Goal: Transaction & Acquisition: Purchase product/service

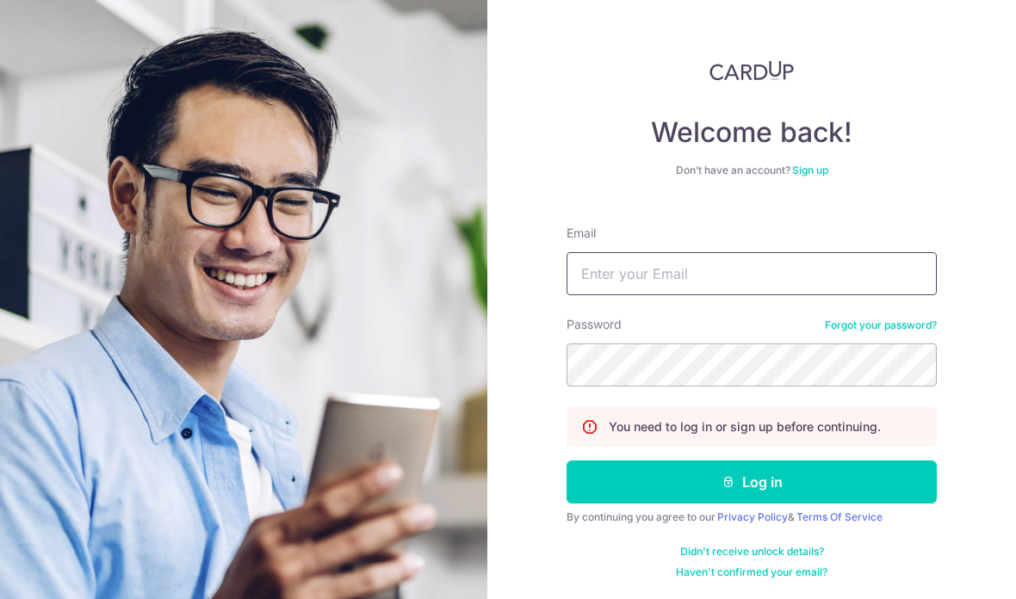
click at [577, 261] on input "Email" at bounding box center [751, 273] width 370 height 43
click at [824, 176] on link "Sign up" at bounding box center [810, 170] width 36 height 13
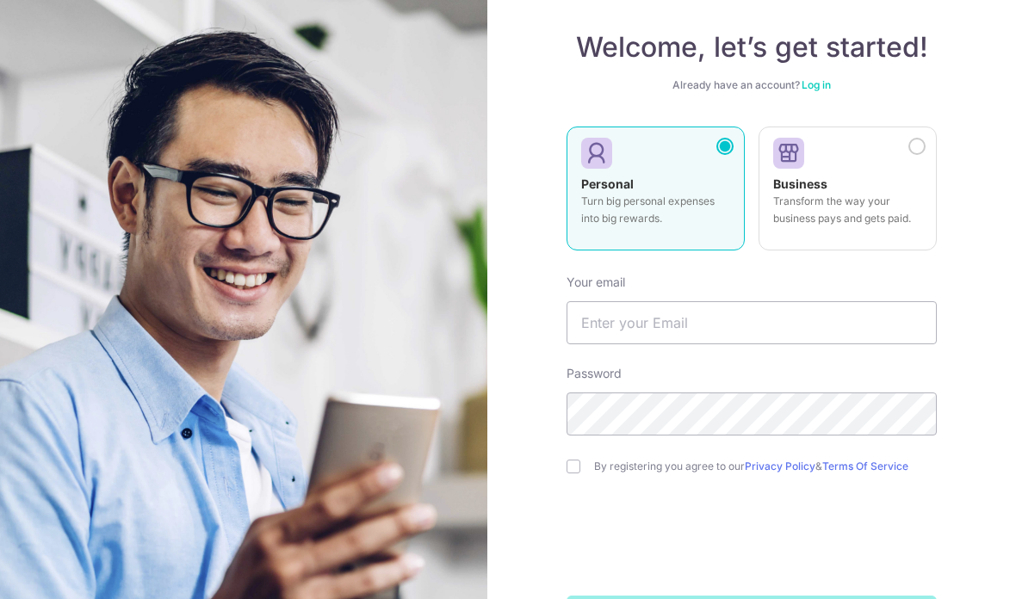
scroll to position [83, 0]
click at [835, 336] on input "text" at bounding box center [751, 324] width 370 height 43
click at [587, 469] on div "By registering you agree to our Privacy Policy & Terms Of Service" at bounding box center [751, 468] width 370 height 21
click at [589, 467] on div "By registering you agree to our Privacy Policy & Terms Of Service" at bounding box center [751, 468] width 370 height 21
click at [575, 474] on input "checkbox" at bounding box center [573, 468] width 14 height 14
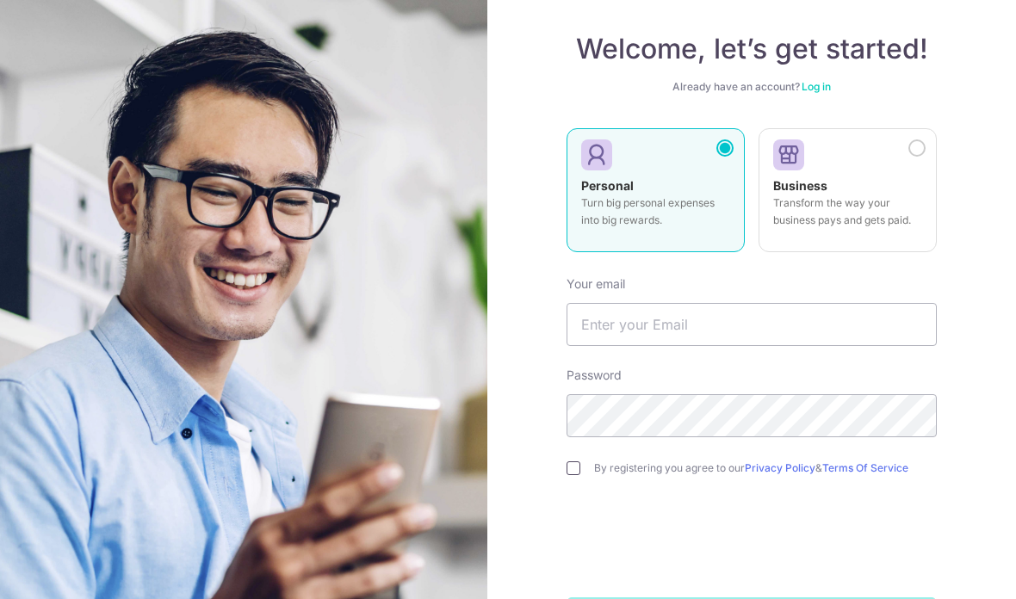
checkbox input "true"
click at [688, 331] on input "text" at bounding box center [751, 324] width 370 height 43
type input "[EMAIL_ADDRESS][DOMAIN_NAME]"
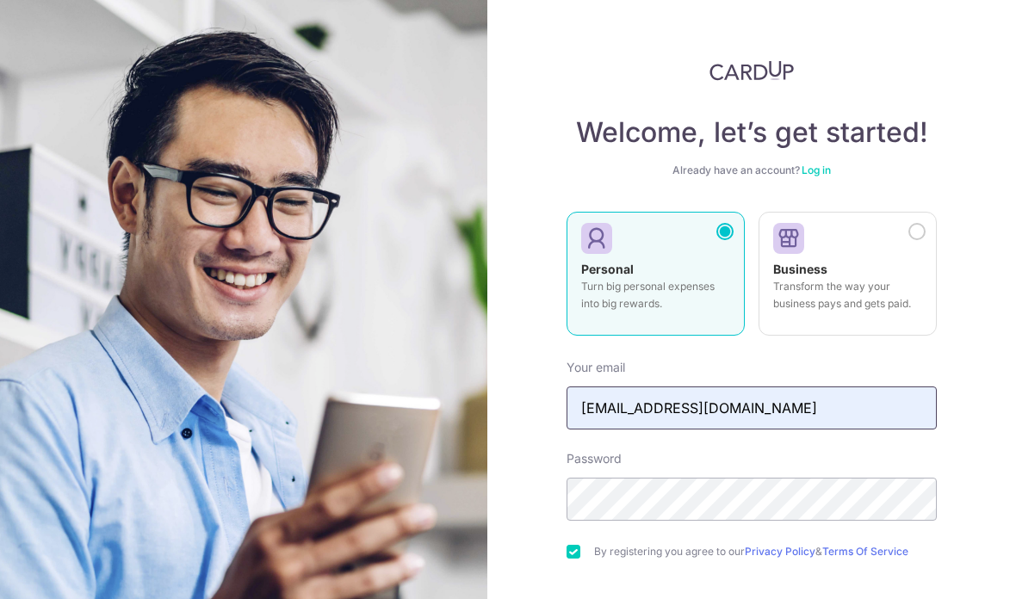
scroll to position [0, 0]
click at [824, 164] on link "Log in" at bounding box center [815, 170] width 29 height 13
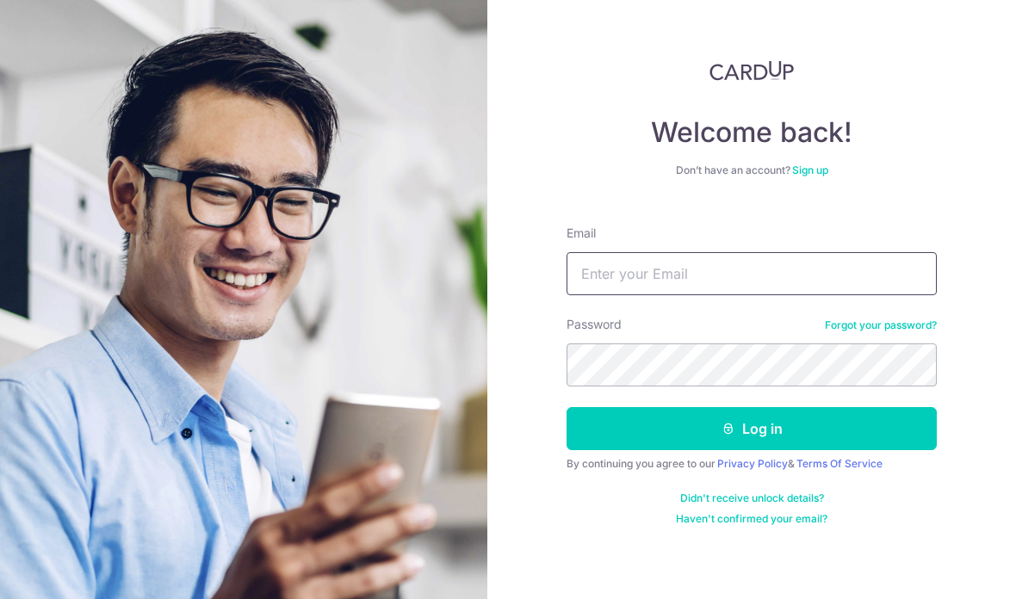
click at [823, 268] on input "Email" at bounding box center [751, 273] width 370 height 43
type input "[EMAIL_ADDRESS][DOMAIN_NAME]"
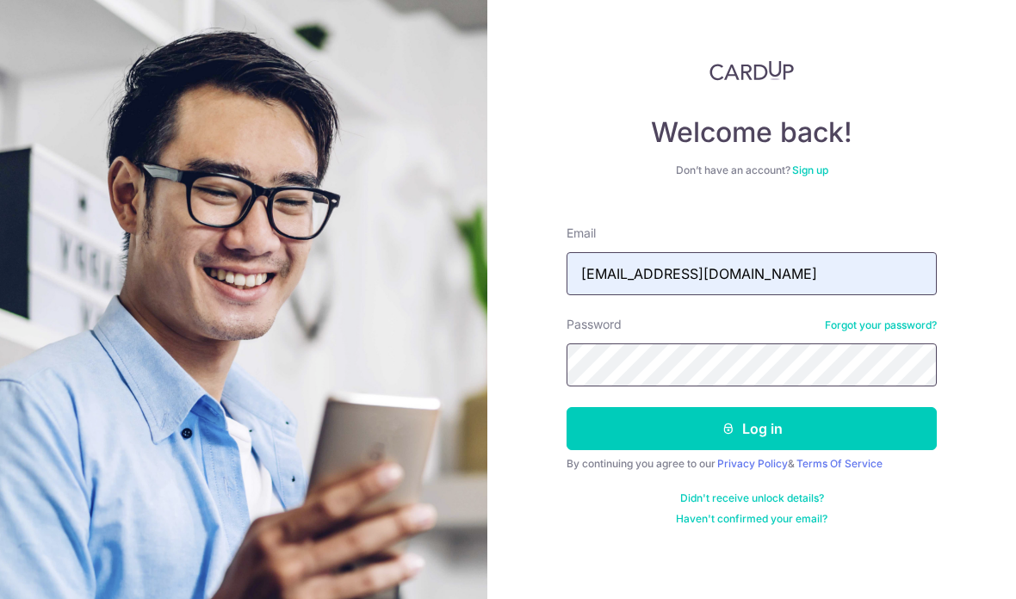
click at [751, 407] on button "Log in" at bounding box center [751, 428] width 370 height 43
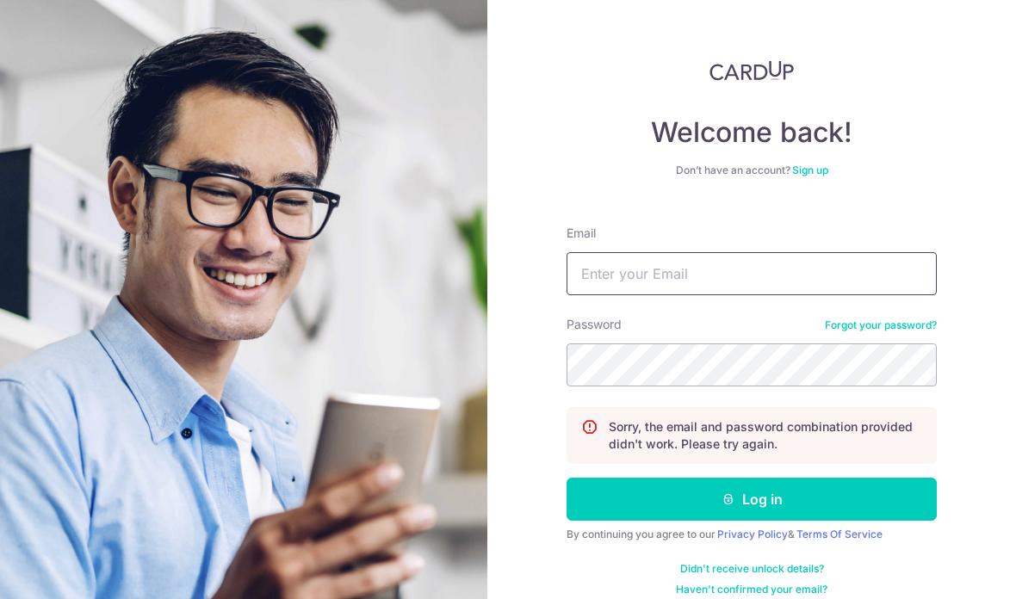
click at [870, 256] on input "Email" at bounding box center [751, 273] width 370 height 43
type input "changyuenkai@gmail.com"
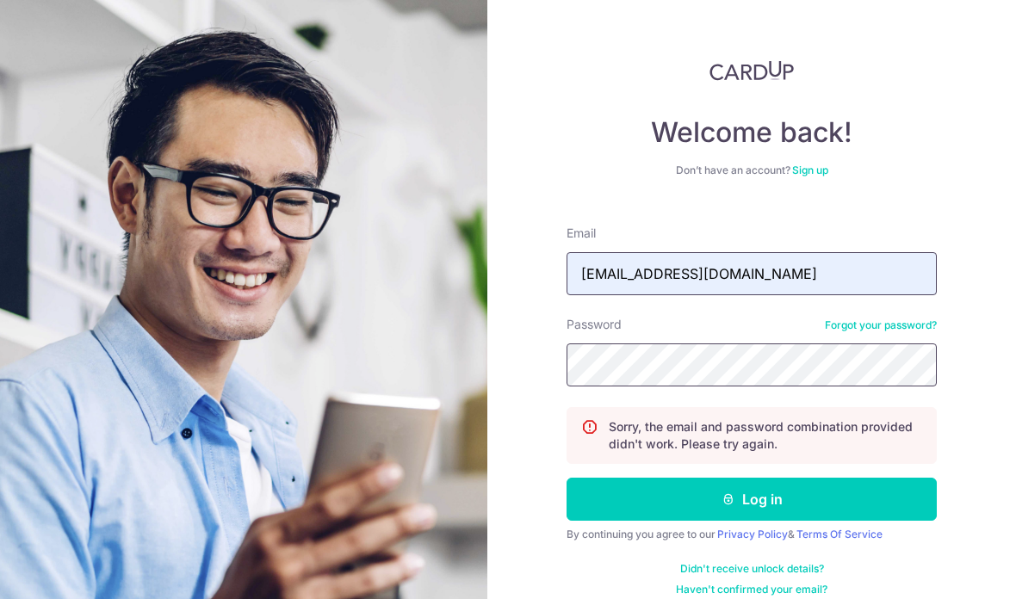
click at [751, 499] on button "Log in" at bounding box center [751, 499] width 370 height 43
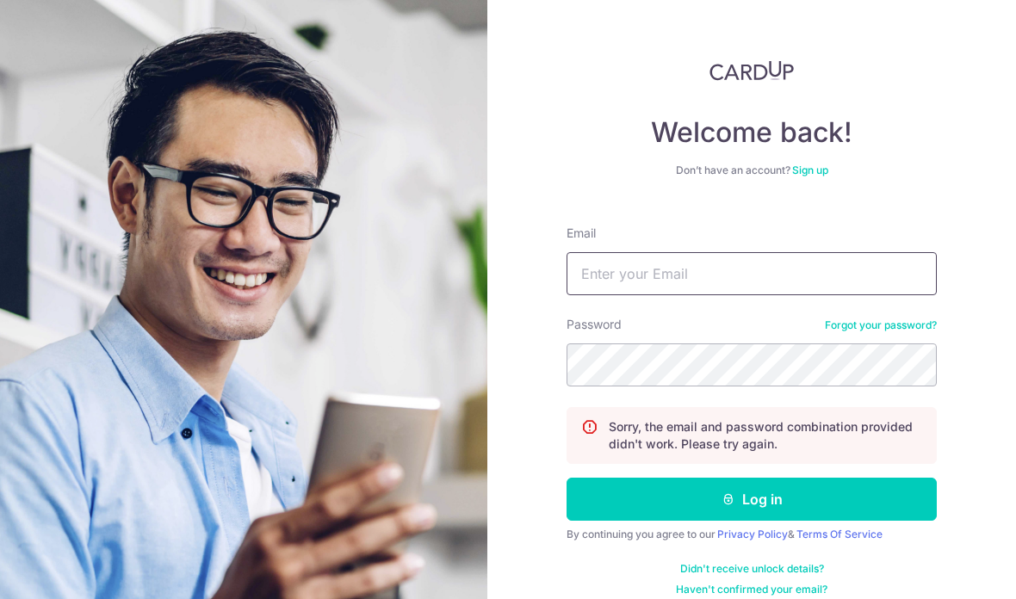
click at [822, 285] on input "Email" at bounding box center [751, 273] width 370 height 43
click at [756, 275] on input "Email" at bounding box center [751, 273] width 370 height 43
type input "changyuenkai@gmail.com"
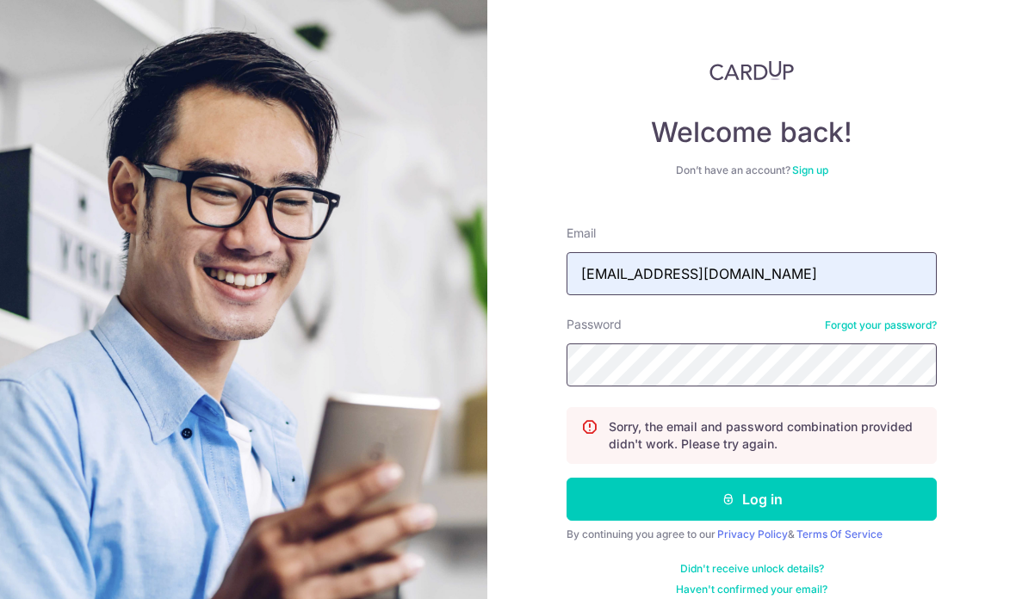
click at [751, 499] on button "Log in" at bounding box center [751, 499] width 370 height 43
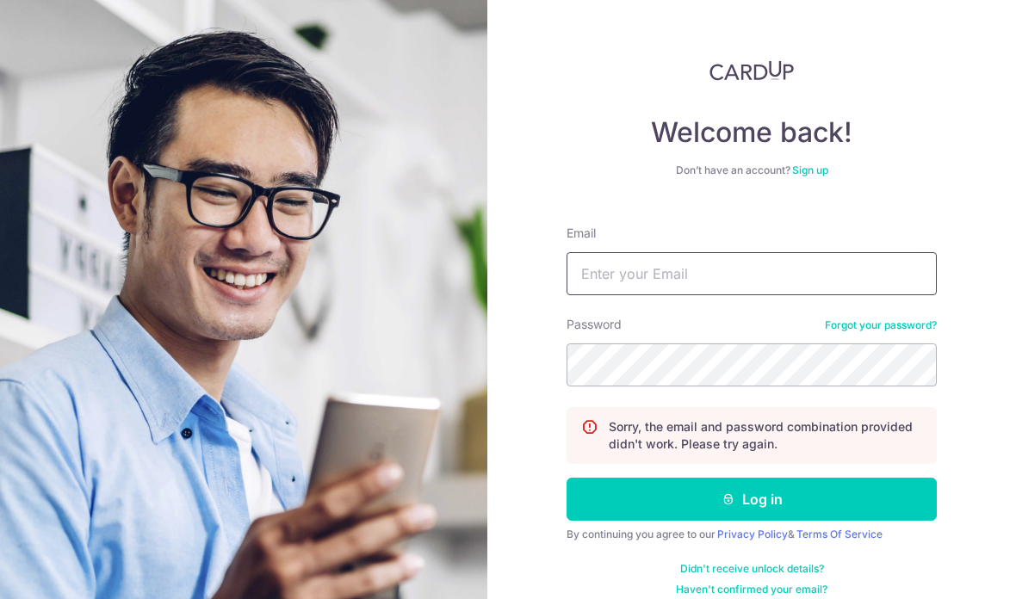
click at [887, 284] on input "Email" at bounding box center [751, 273] width 370 height 43
type input "[EMAIL_ADDRESS][DOMAIN_NAME]"
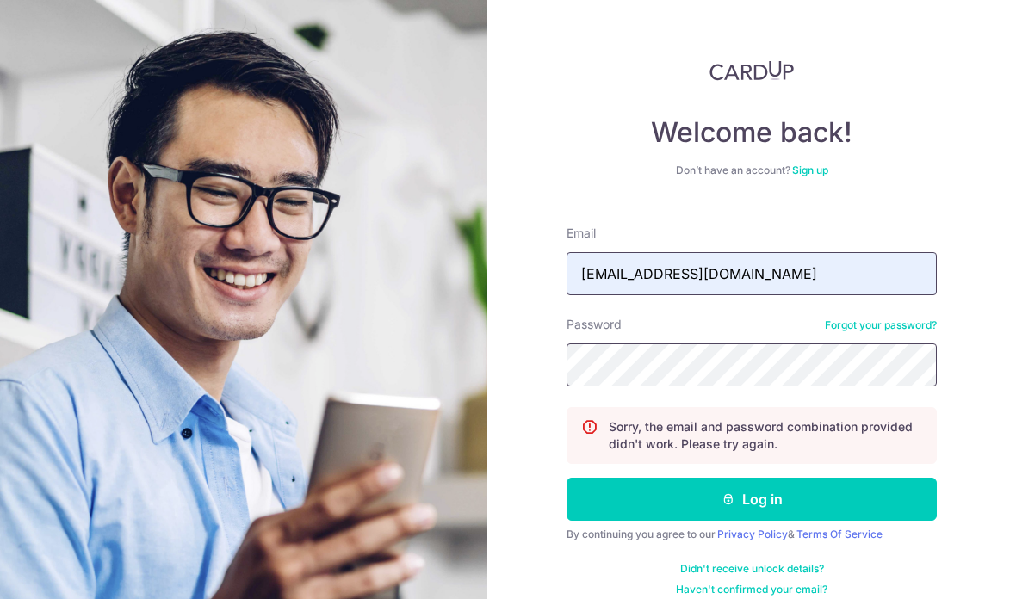
click at [751, 499] on button "Log in" at bounding box center [751, 499] width 370 height 43
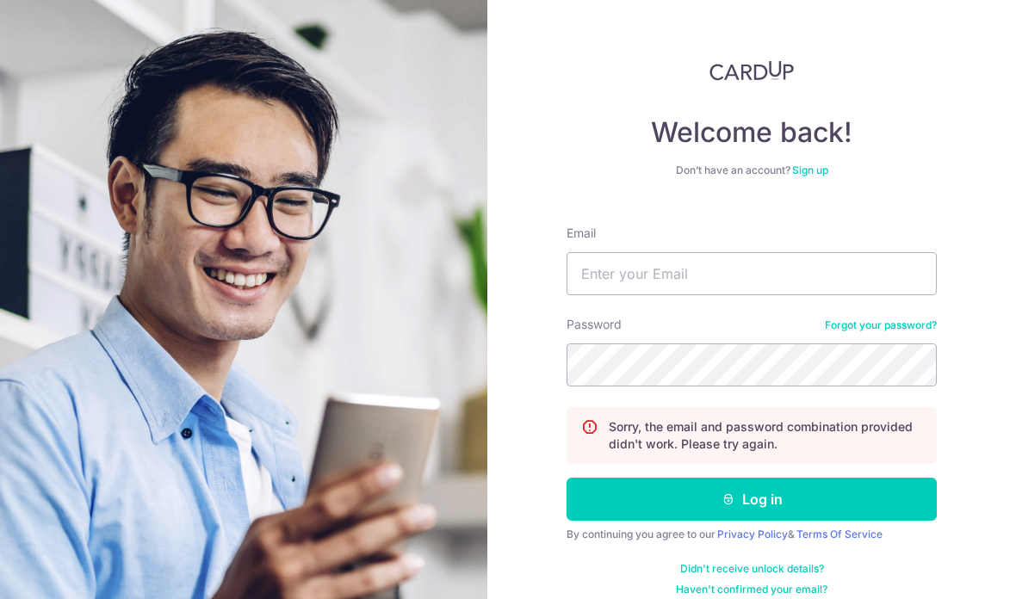
click at [872, 330] on link "Forgot your password?" at bounding box center [881, 325] width 112 height 14
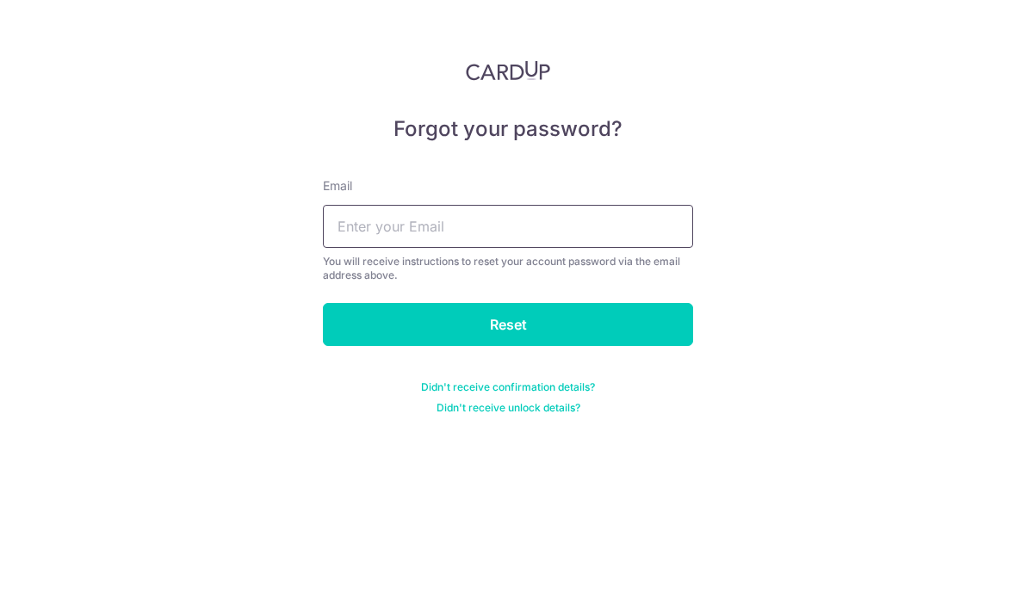
click at [636, 208] on input "text" at bounding box center [508, 226] width 370 height 43
type input "changyuenkai@gmail.com"
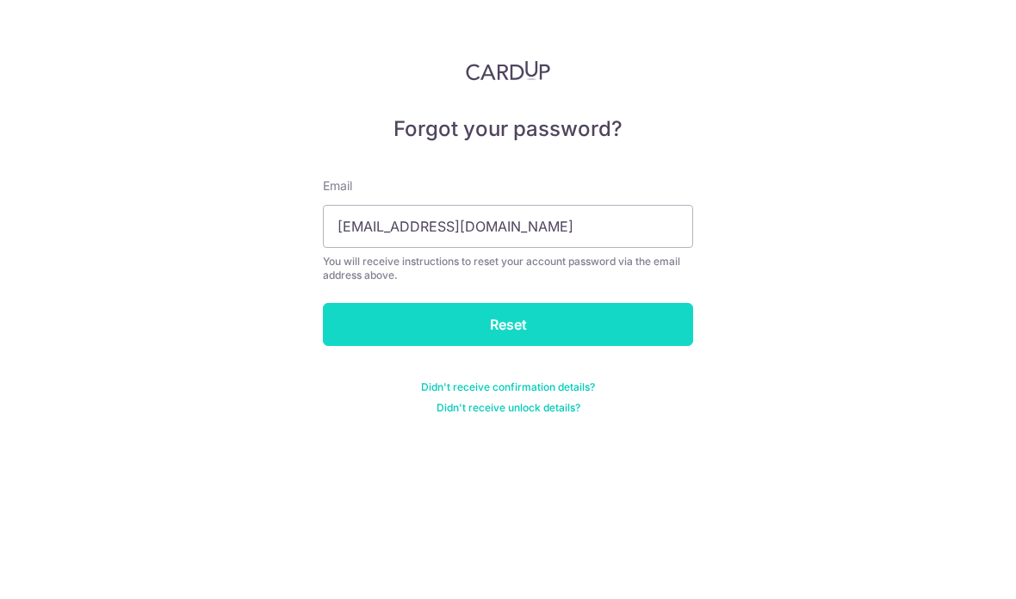
click at [464, 345] on input "Reset" at bounding box center [508, 324] width 370 height 43
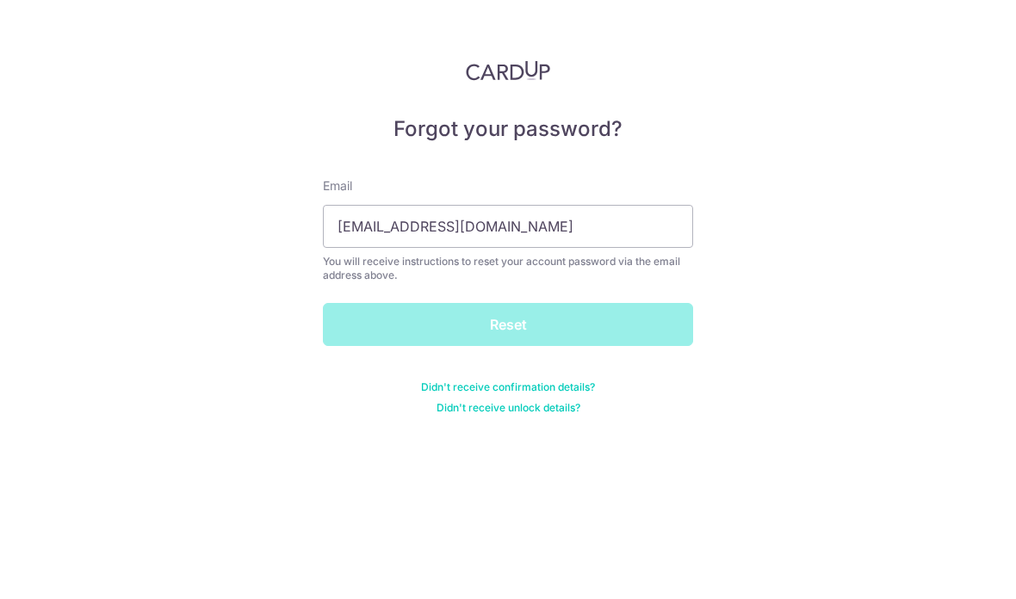
click at [575, 331] on div "Reset" at bounding box center [507, 324] width 391 height 43
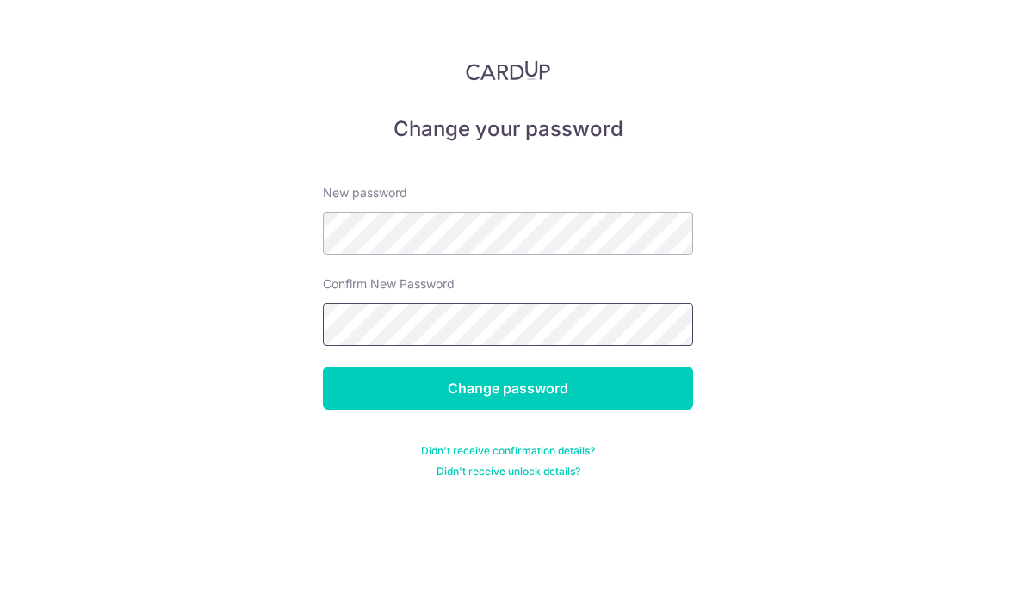
click at [508, 388] on input "Change password" at bounding box center [508, 388] width 370 height 43
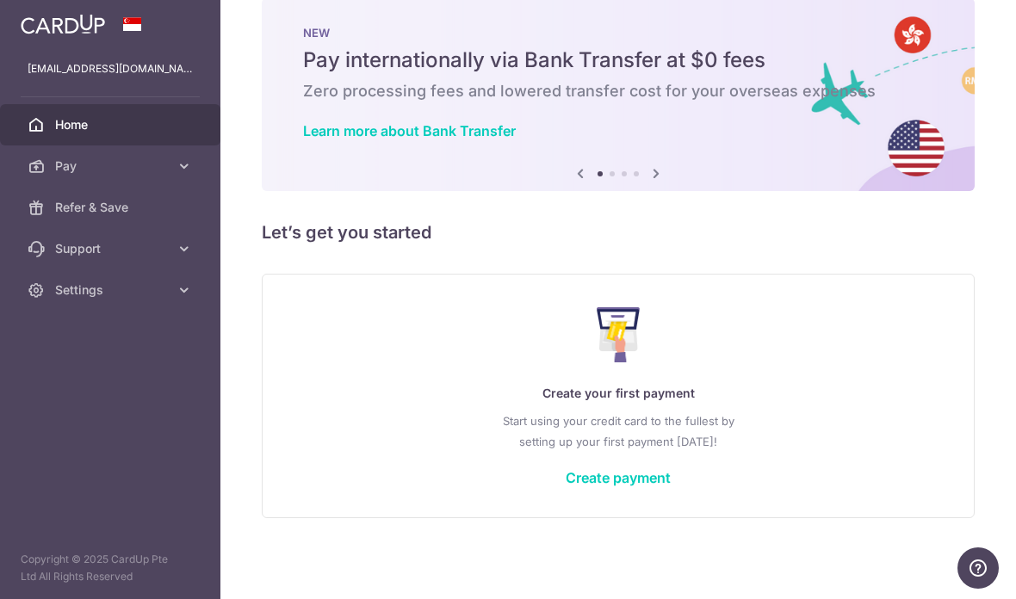
scroll to position [30, 0]
click at [566, 486] on link "Create payment" at bounding box center [618, 477] width 105 height 17
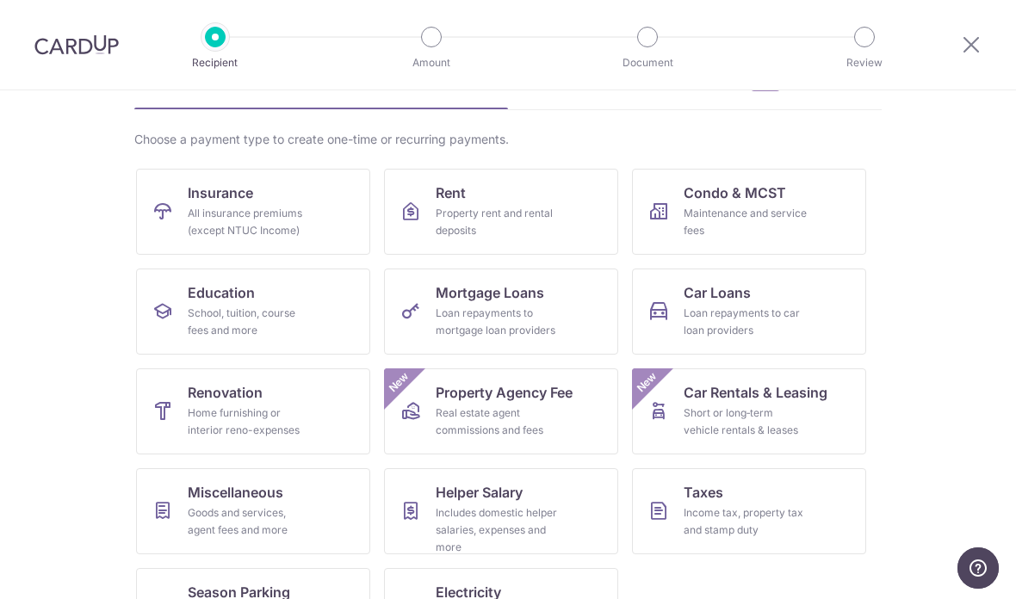
scroll to position [102, 0]
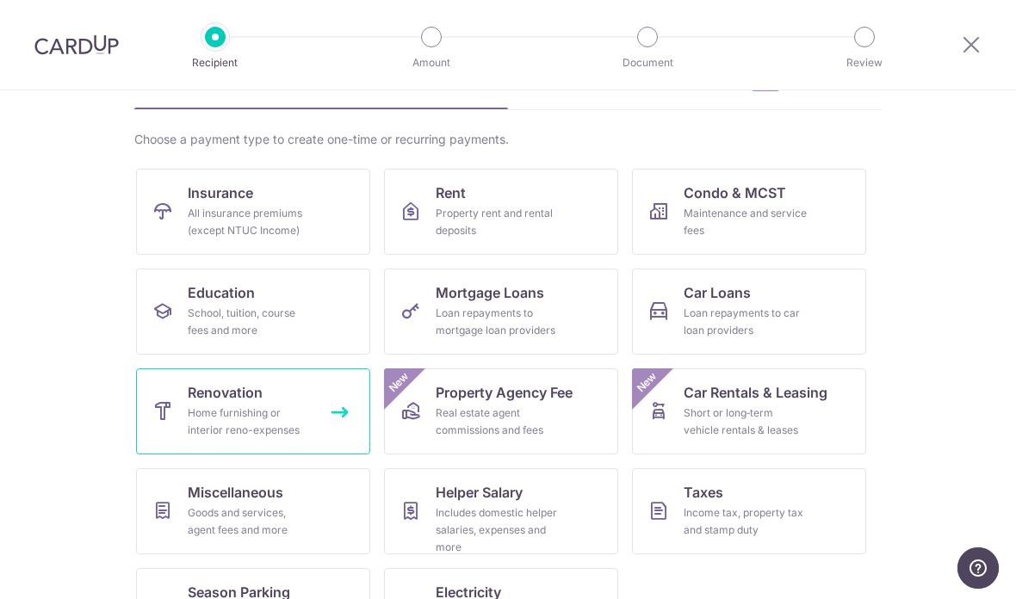
click at [173, 423] on link "Renovation Home furnishing or interior reno-expenses" at bounding box center [253, 411] width 234 height 86
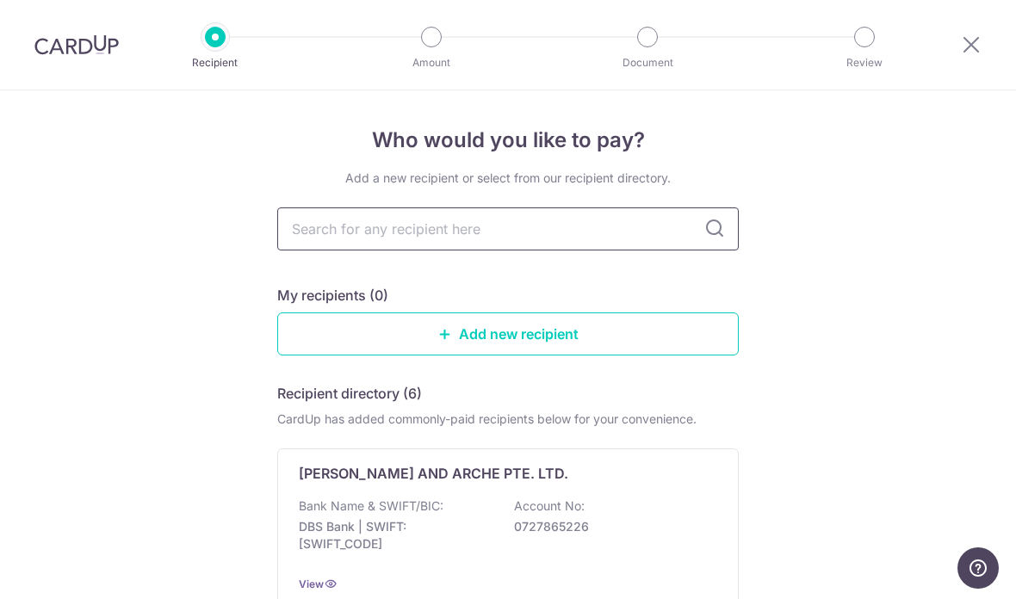
click at [541, 229] on input "text" at bounding box center [507, 228] width 461 height 43
click at [479, 349] on link "Add new recipient" at bounding box center [507, 333] width 461 height 43
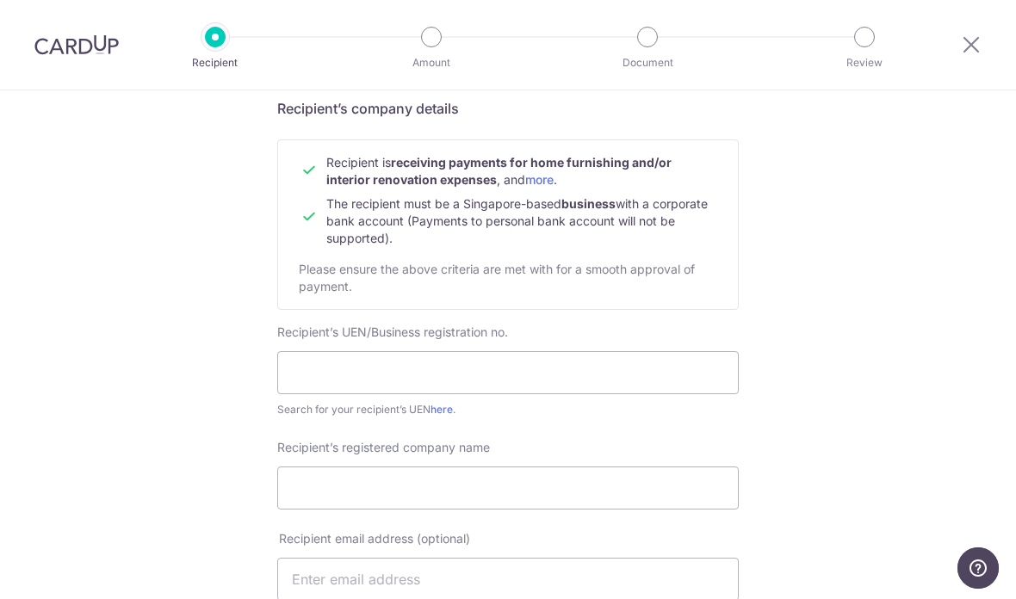
scroll to position [139, 0]
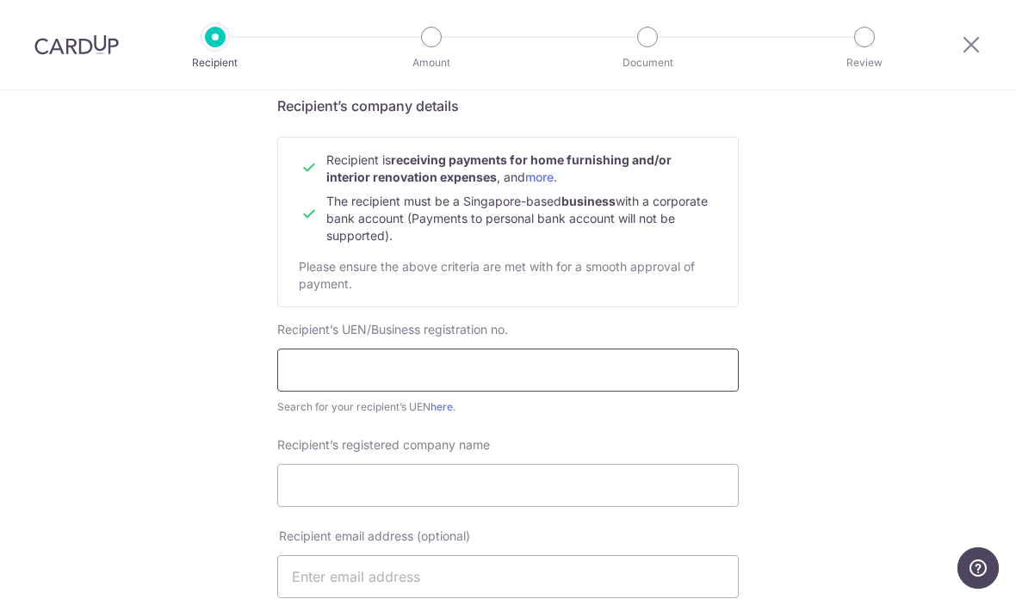
click at [547, 392] on input "text" at bounding box center [507, 370] width 461 height 43
type input "U"
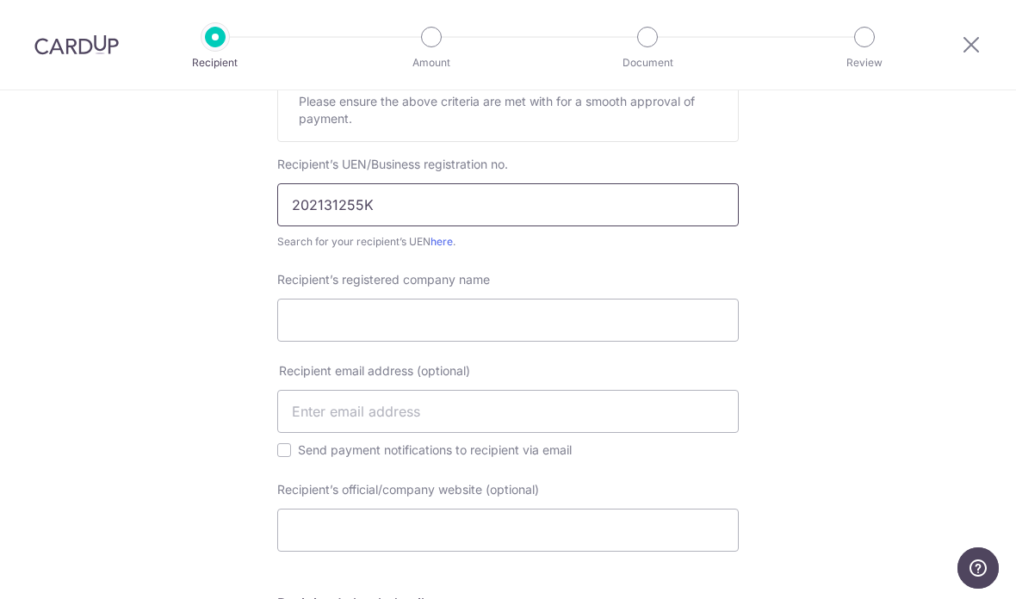
scroll to position [343, 0]
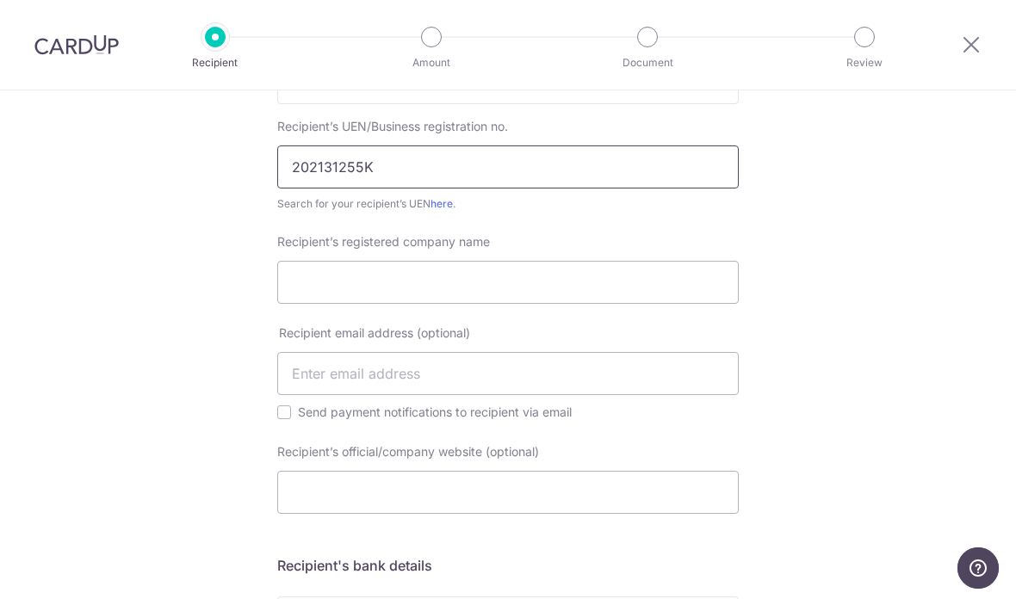
type input "202131255K"
click at [486, 249] on span "Recipient’s registered company name" at bounding box center [383, 241] width 213 height 15
click at [486, 261] on input "Recipient’s registered company name" at bounding box center [507, 282] width 461 height 43
click at [460, 294] on input "Recipient’s registered company name" at bounding box center [507, 282] width 461 height 43
click at [433, 210] on link "here" at bounding box center [441, 203] width 22 height 13
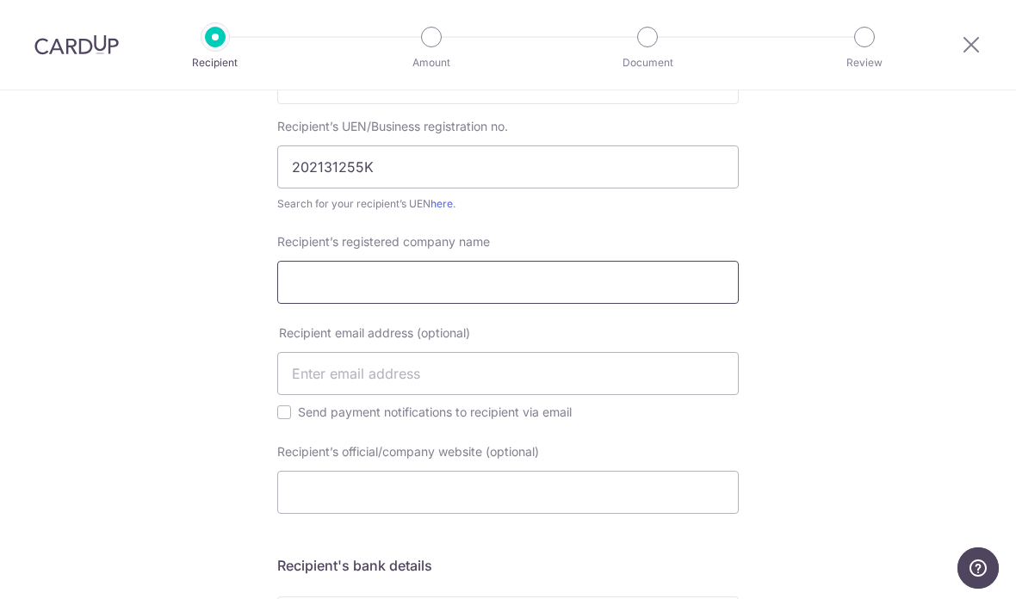
click at [632, 302] on input "Recipient’s registered company name" at bounding box center [507, 282] width 461 height 43
type input "DIBZ ZEAL PTE. LTD."
click at [682, 394] on input "text" at bounding box center [507, 373] width 461 height 43
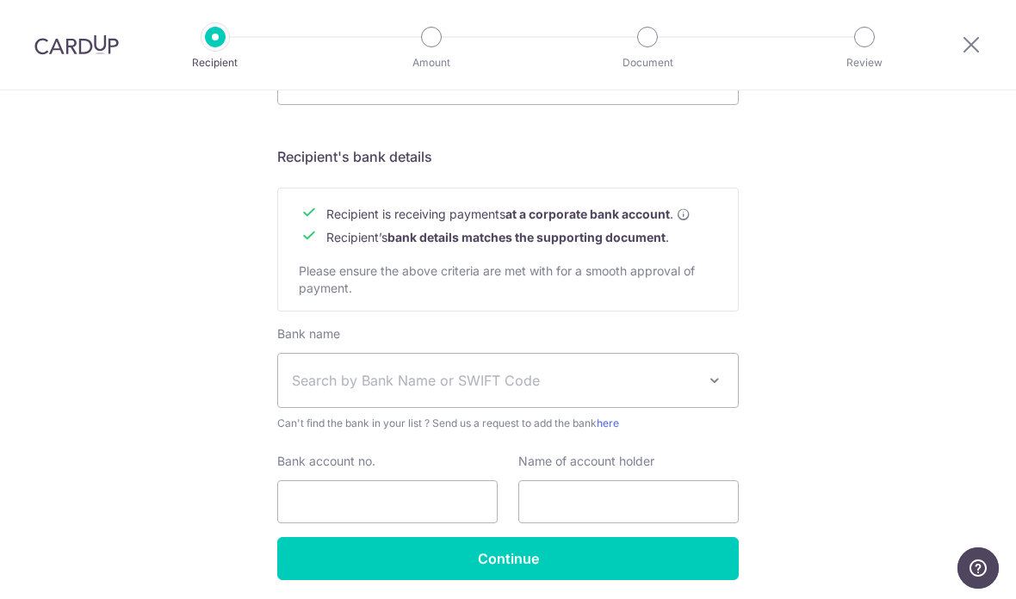
scroll to position [751, 0]
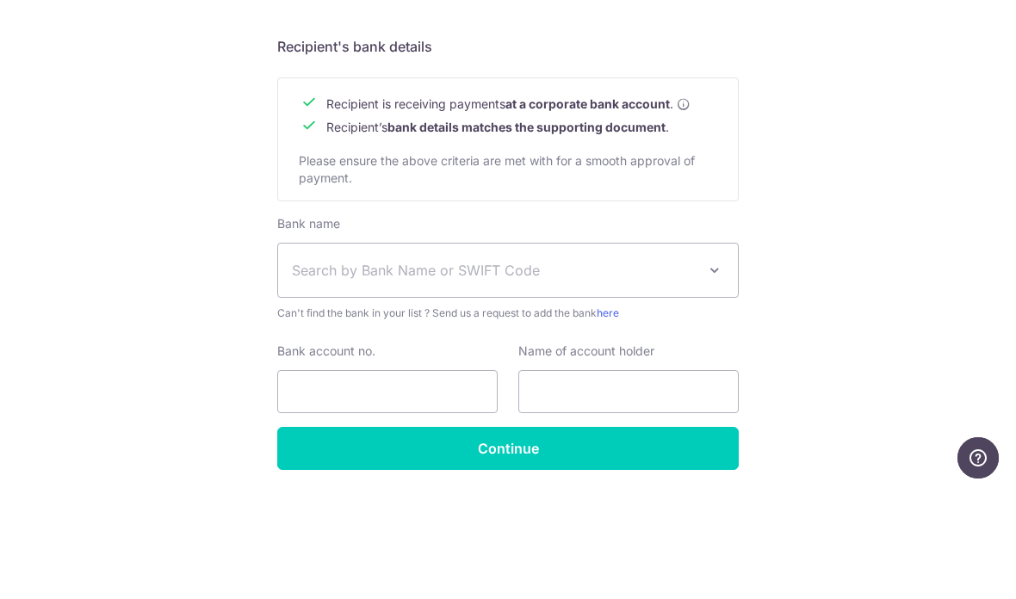
click at [569, 370] on span "Search by Bank Name or SWIFT Code" at bounding box center [494, 380] width 405 height 21
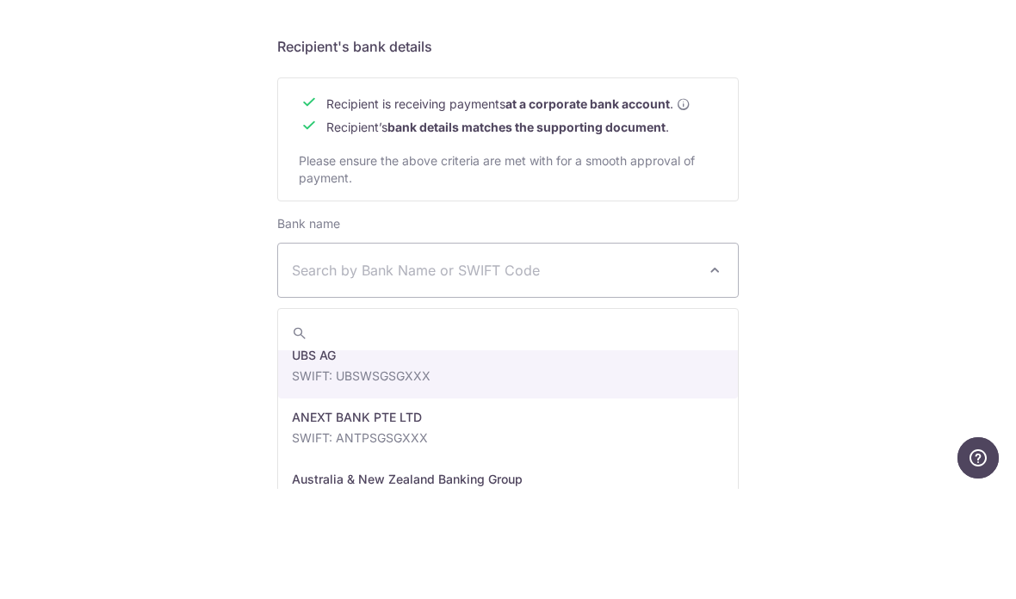
scroll to position [152, 0]
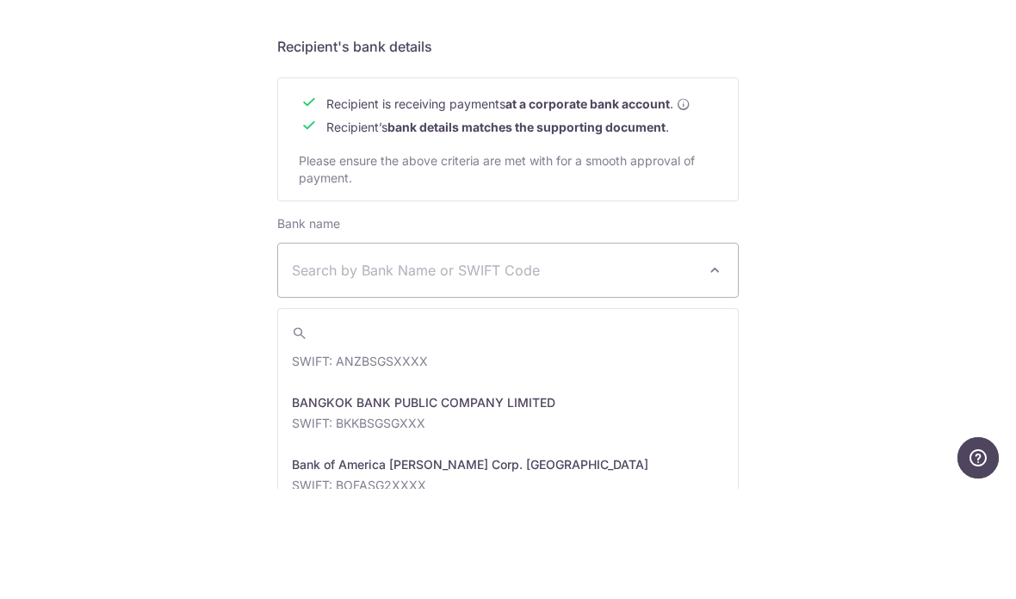
click at [664, 354] on span "Search by Bank Name or SWIFT Code" at bounding box center [508, 380] width 460 height 53
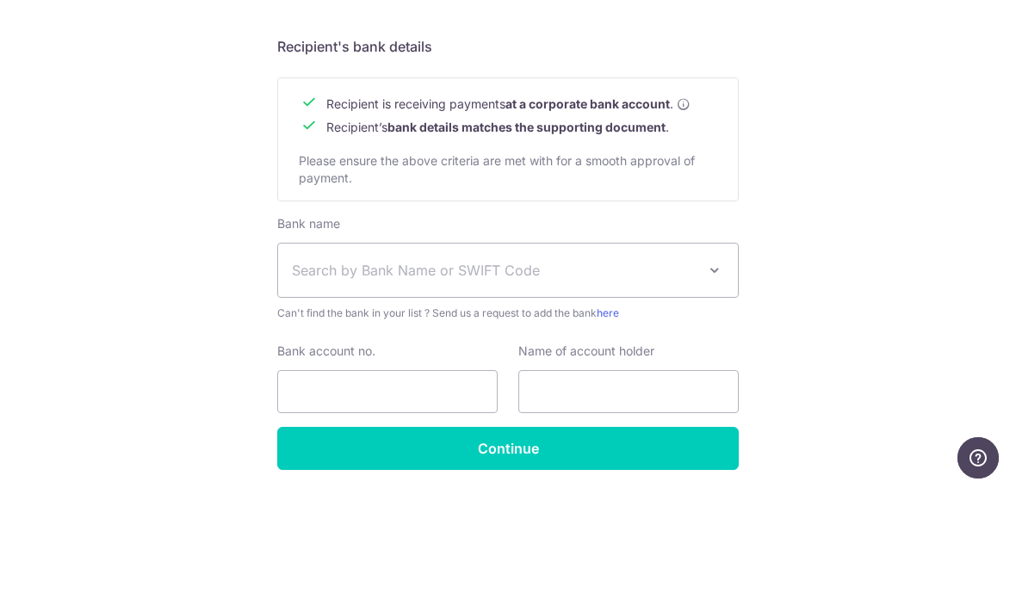
scroll to position [69, 0]
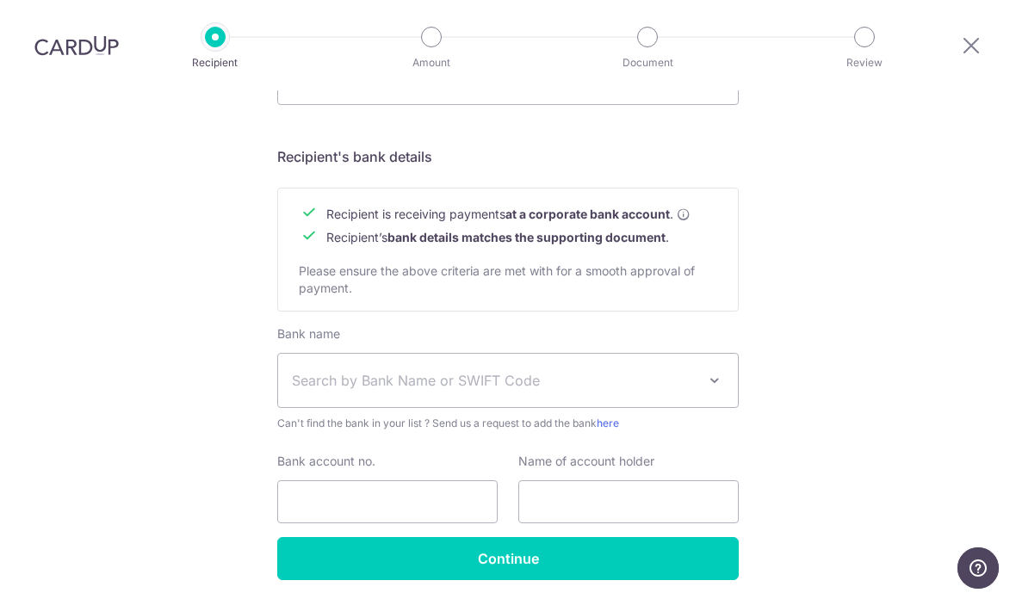
click at [650, 390] on div "Bank name Select Bank UBS AG ANEXT BANK PTE LTD Australia & New Zealand Banking…" at bounding box center [507, 431] width 461 height 212
click at [659, 370] on span "Search by Bank Name or SWIFT Code" at bounding box center [494, 380] width 405 height 21
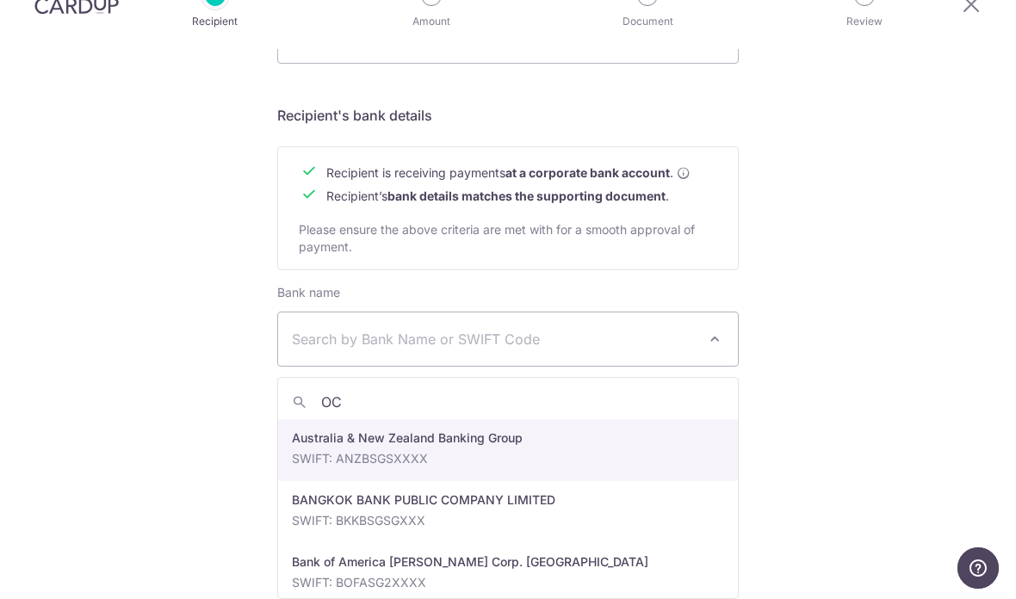
type input "OCB"
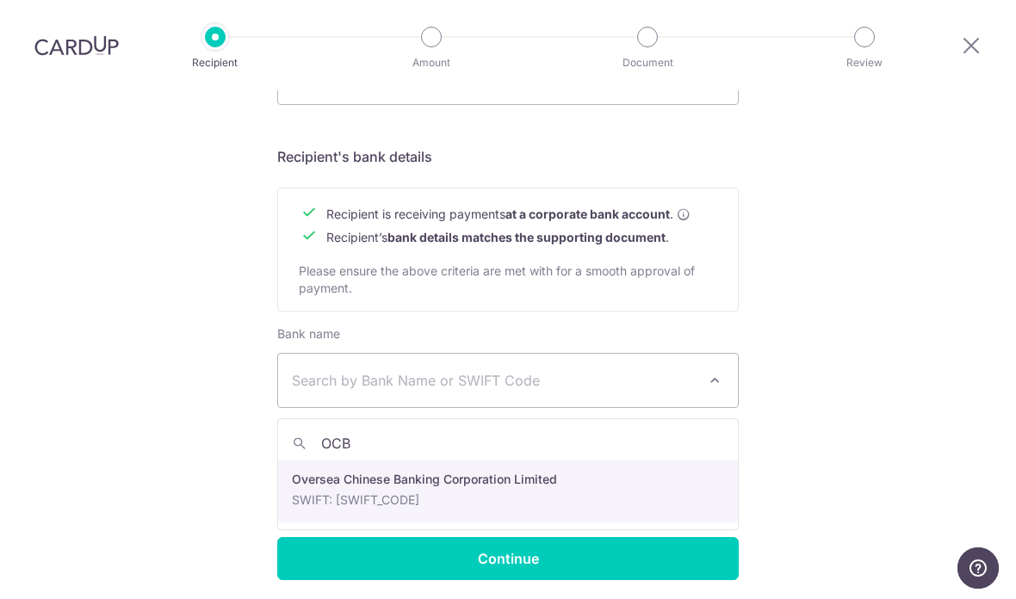
select select "12"
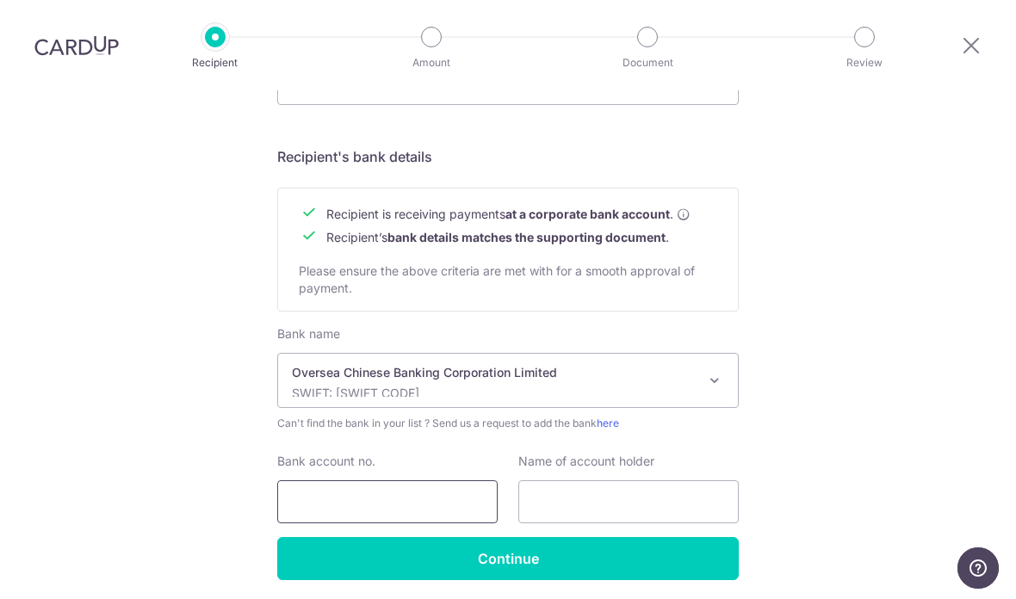
click at [426, 480] on input "Bank account no." at bounding box center [387, 501] width 220 height 43
click at [485, 480] on input "60" at bounding box center [387, 501] width 220 height 43
type input "601681331001"
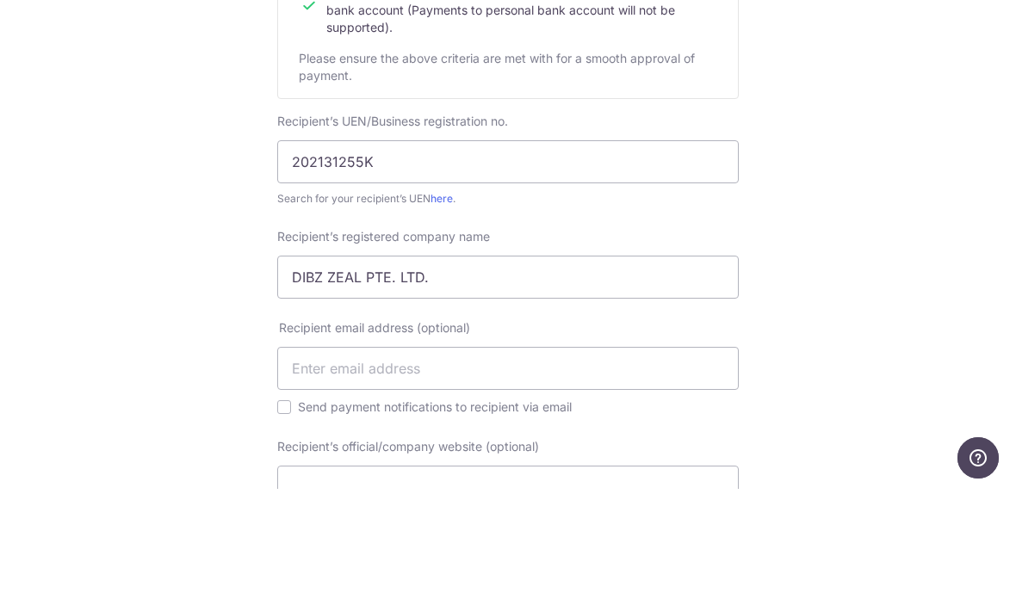
scroll to position [239, 0]
type input "DIBS ZEAL PTE. LTD."
click at [332, 364] on input "DIBZ ZEAL PTE. LTD." at bounding box center [507, 385] width 461 height 43
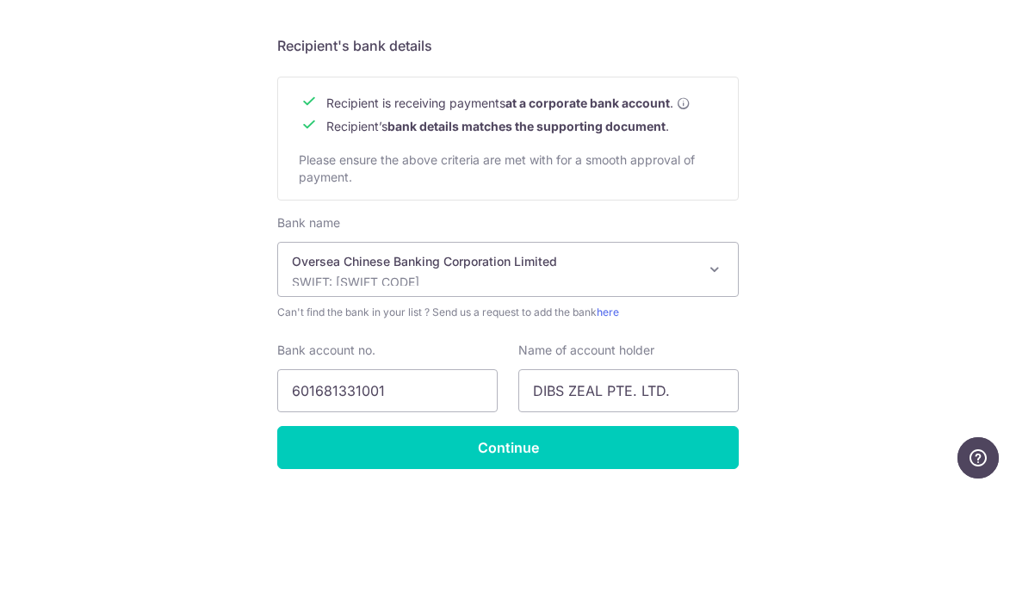
scroll to position [751, 0]
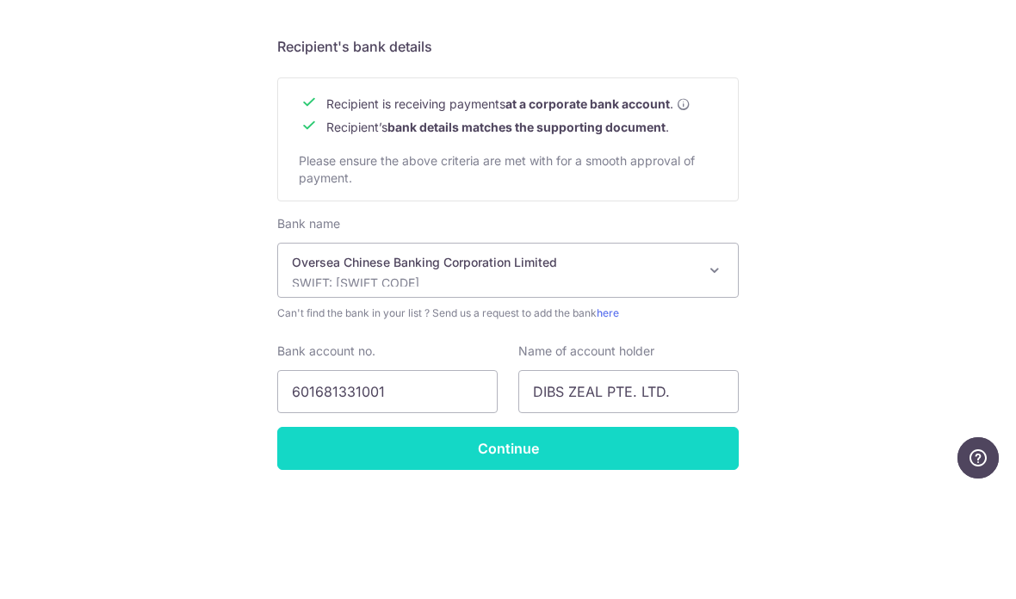
type input "DIBS ZEAL PTE. LTD."
click at [516, 537] on input "Continue" at bounding box center [507, 558] width 461 height 43
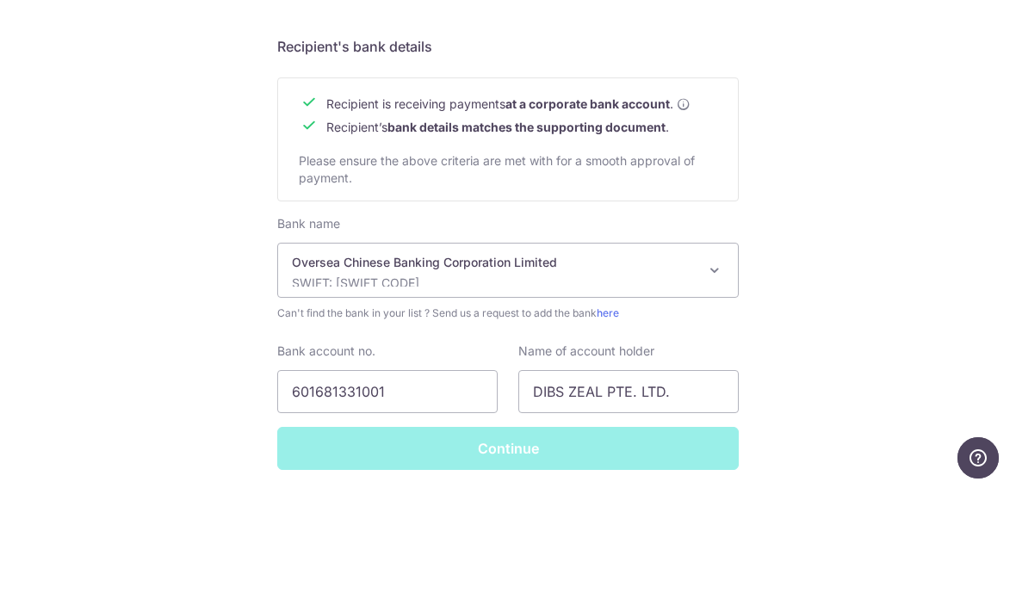
click at [502, 453] on div "Bank account no. 601681331001" at bounding box center [387, 488] width 241 height 71
click at [537, 537] on div "Continue" at bounding box center [508, 558] width 482 height 43
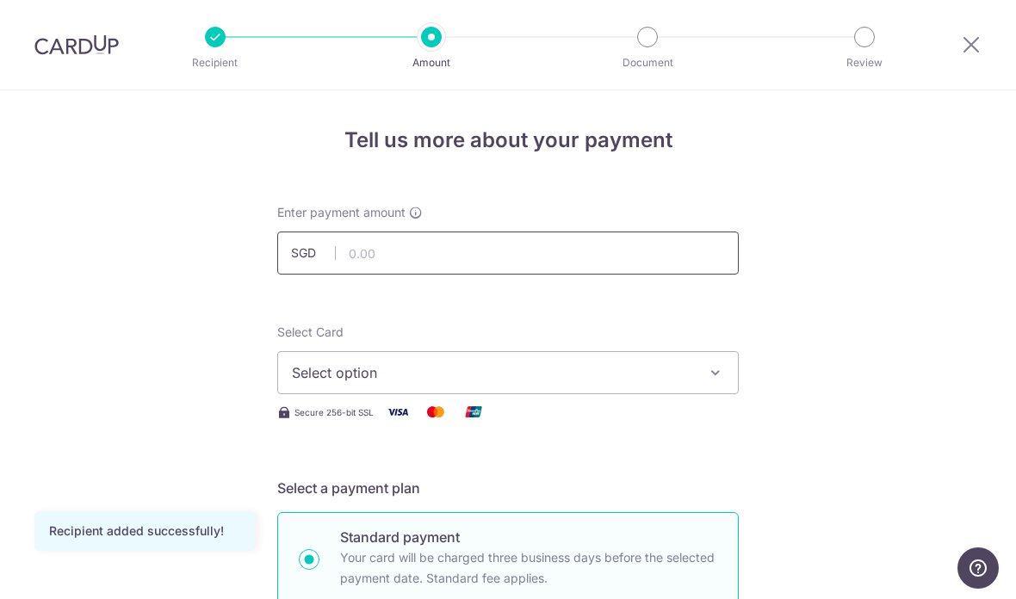
click at [694, 263] on input "text" at bounding box center [507, 253] width 461 height 43
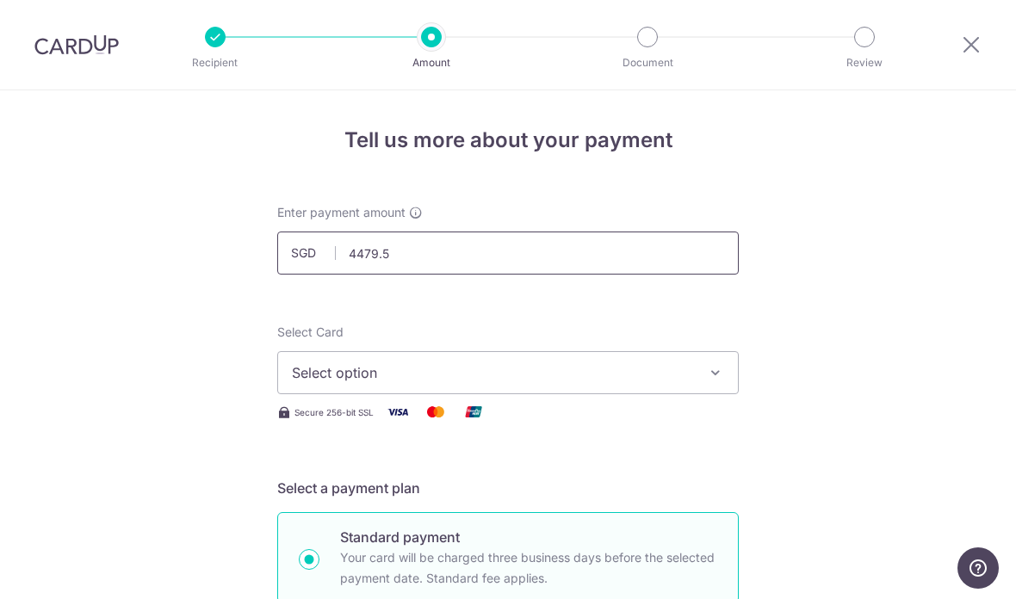
type input "4,479.50"
click at [518, 383] on span "Select option" at bounding box center [492, 372] width 401 height 21
click at [443, 436] on link "Add credit card" at bounding box center [508, 420] width 460 height 31
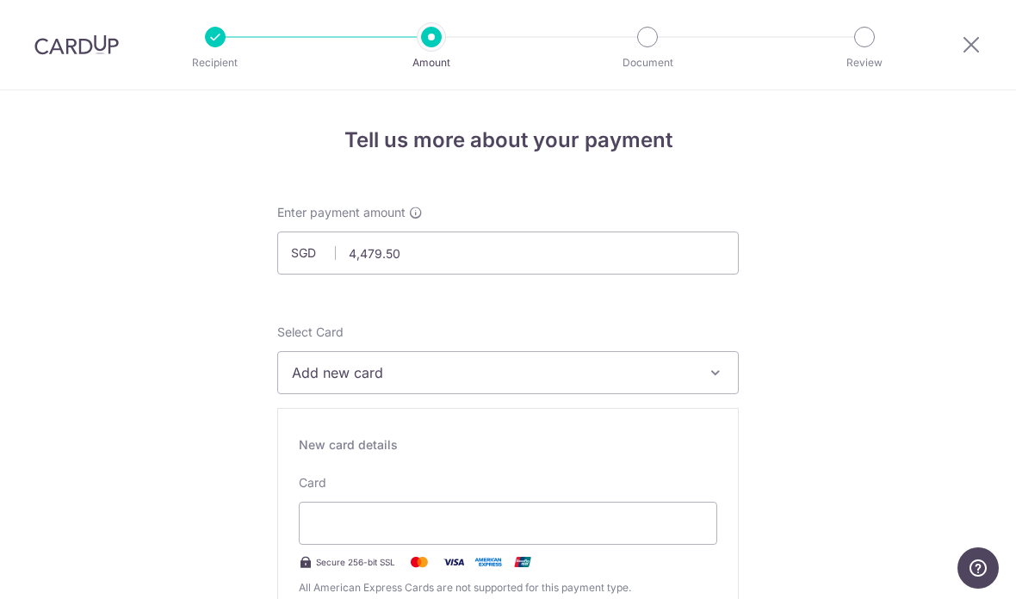
click at [516, 373] on span "Add new card" at bounding box center [492, 372] width 401 height 21
click at [466, 397] on div at bounding box center [508, 299] width 1016 height 599
click at [487, 381] on span "Add new card" at bounding box center [492, 372] width 401 height 21
click at [491, 528] on div at bounding box center [508, 299] width 1016 height 599
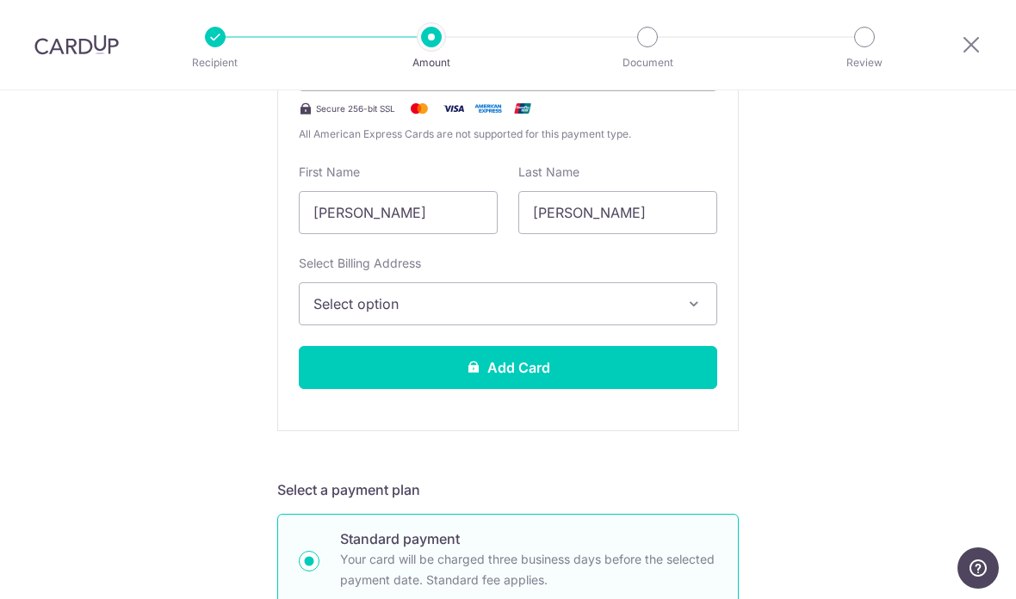
scroll to position [457, 0]
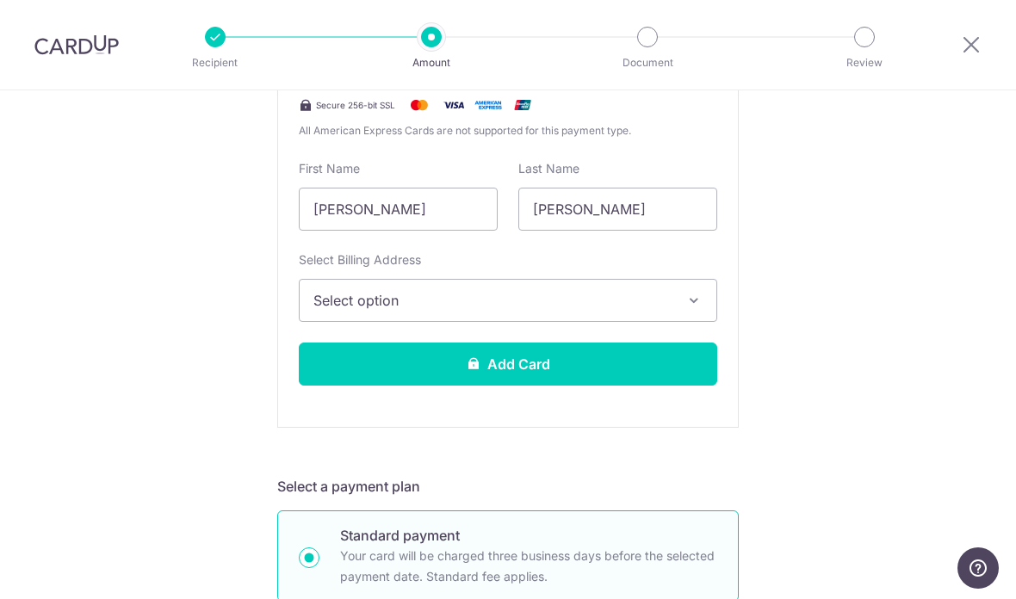
click at [547, 311] on span "Select option" at bounding box center [492, 300] width 358 height 21
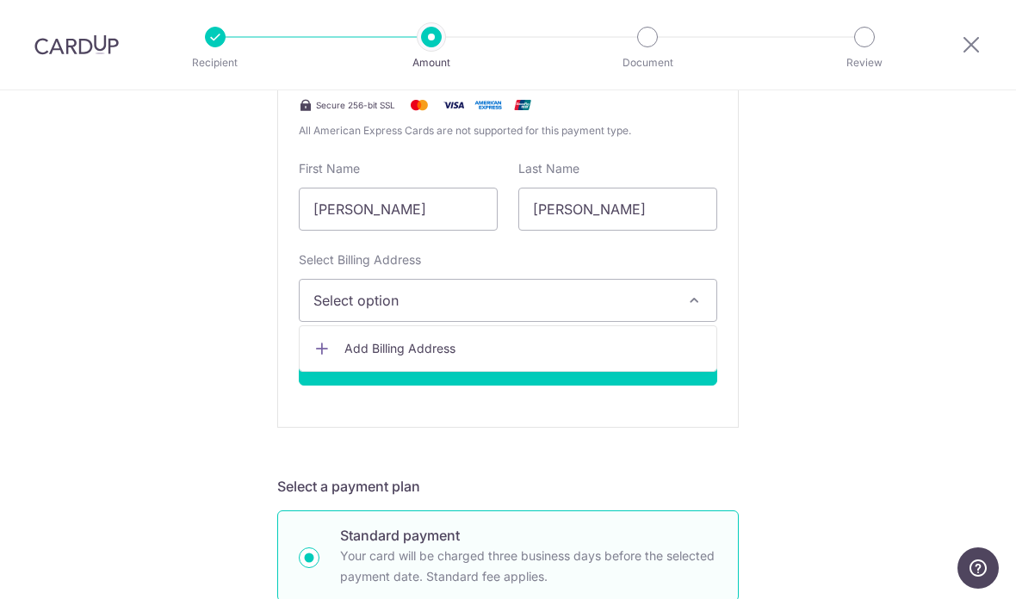
click at [533, 352] on span "Add Billing Address" at bounding box center [523, 348] width 358 height 17
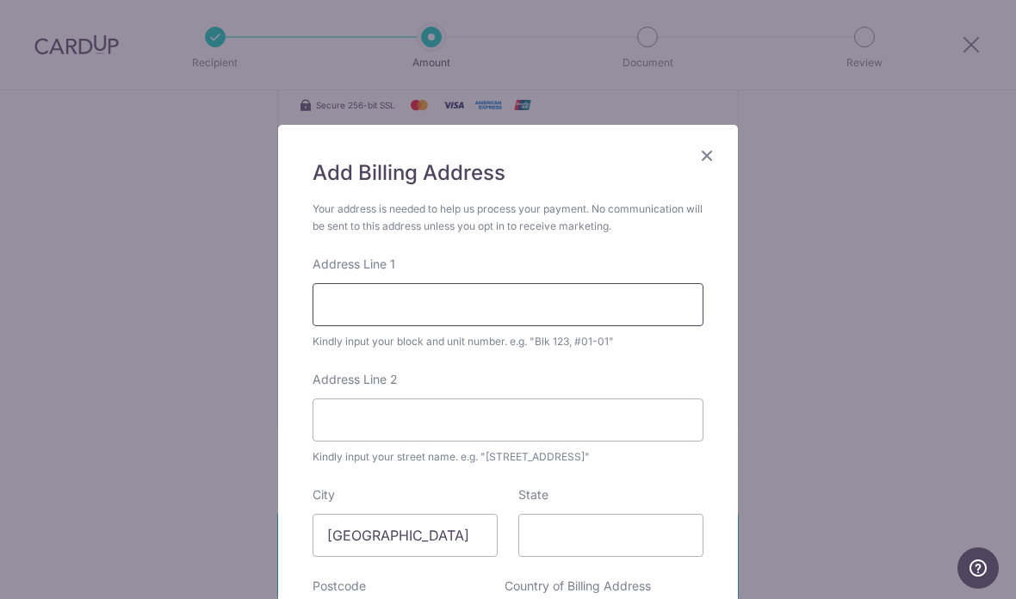
click at [549, 306] on input "Address Line 1" at bounding box center [507, 304] width 391 height 43
type input "Block 315 Bukit Batok Street 32"
type input "#05-105"
type input "Singapore"
type input "650315"
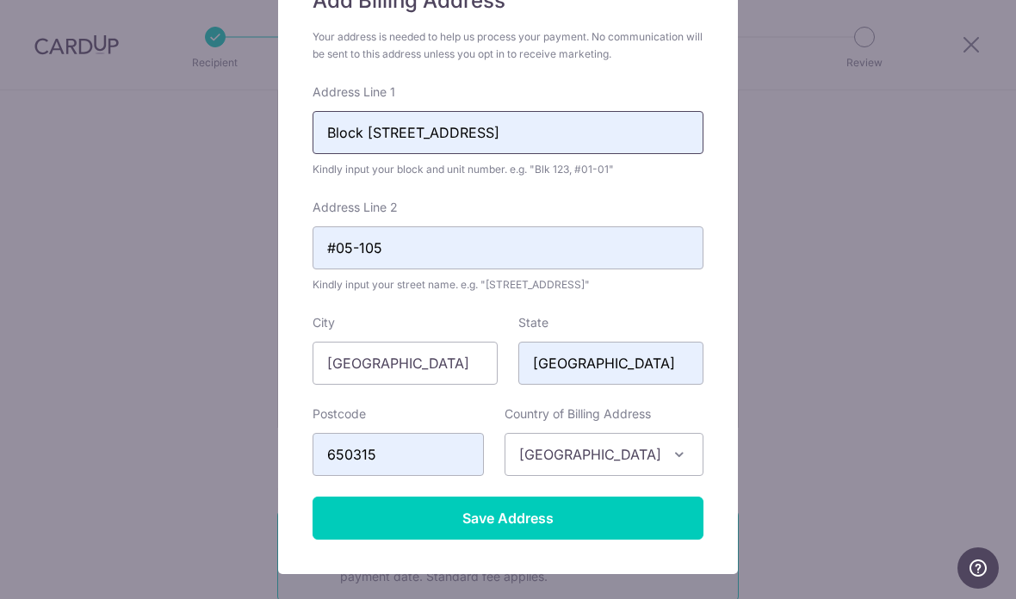
scroll to position [173, 0]
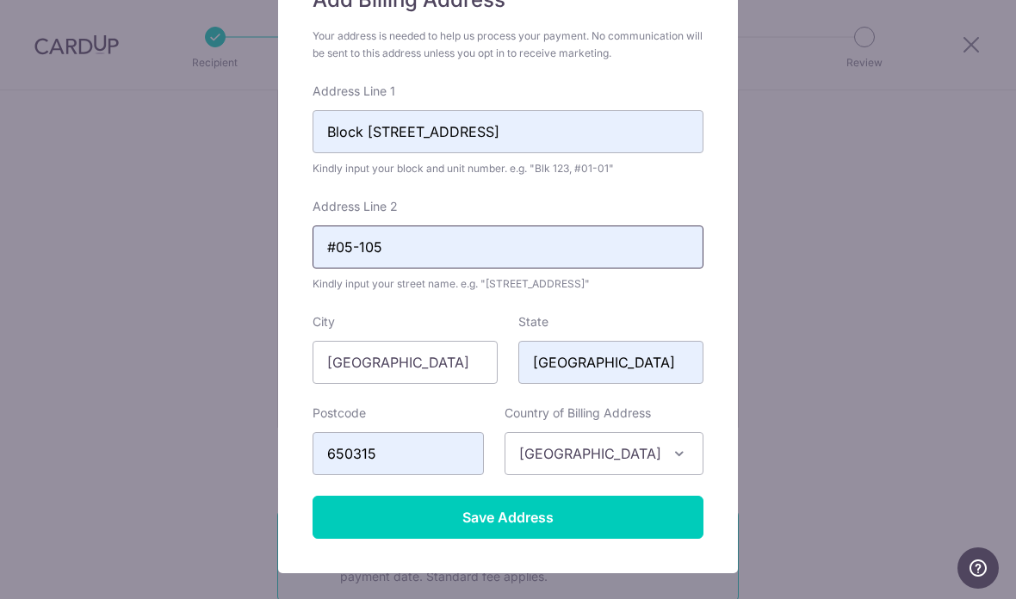
click at [341, 250] on input "#05-105" at bounding box center [507, 247] width 391 height 43
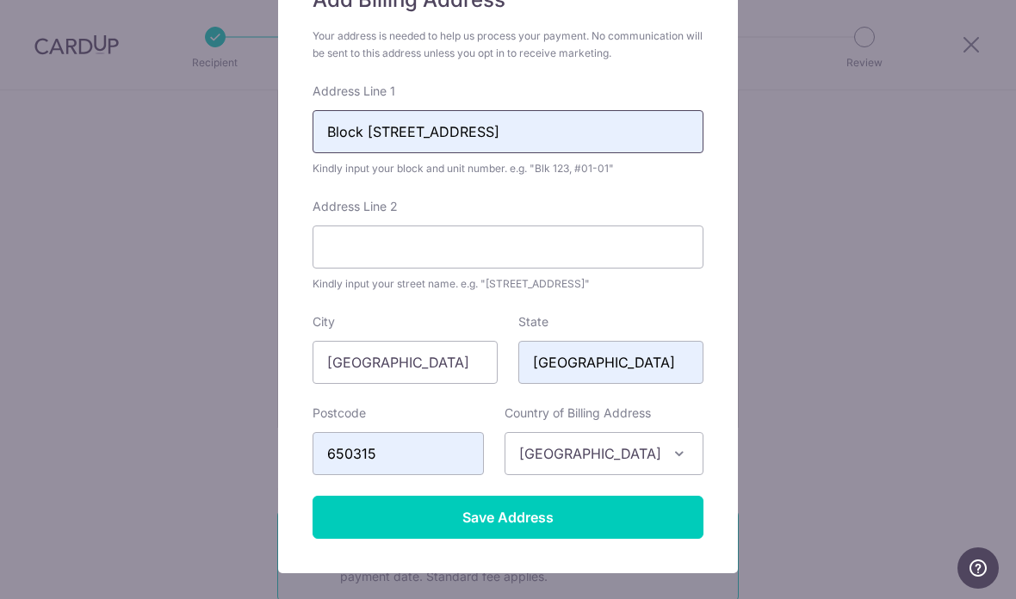
click at [409, 118] on input "Block 315 Bukit Batok Street 32" at bounding box center [507, 131] width 391 height 43
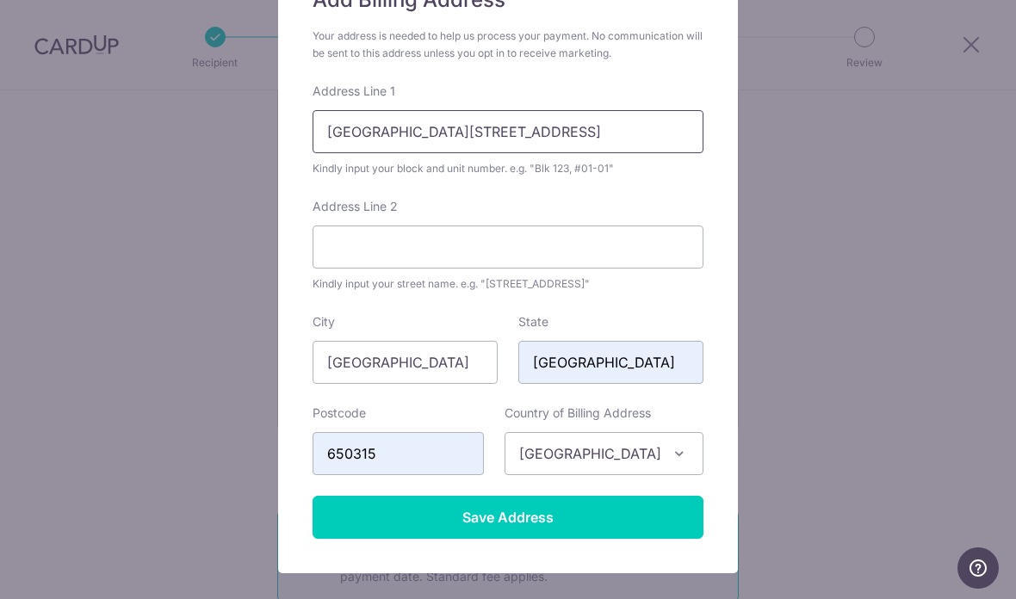
paste input "#05-105"
type input "Blk 315, #05-105"
paste input "Bukit Batok Street 32"
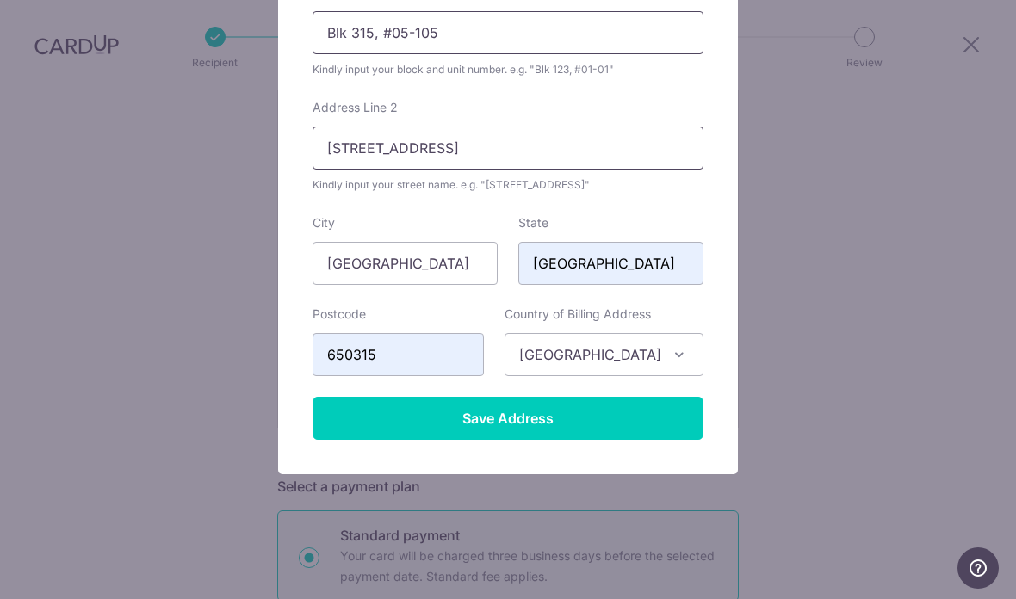
scroll to position [272, 0]
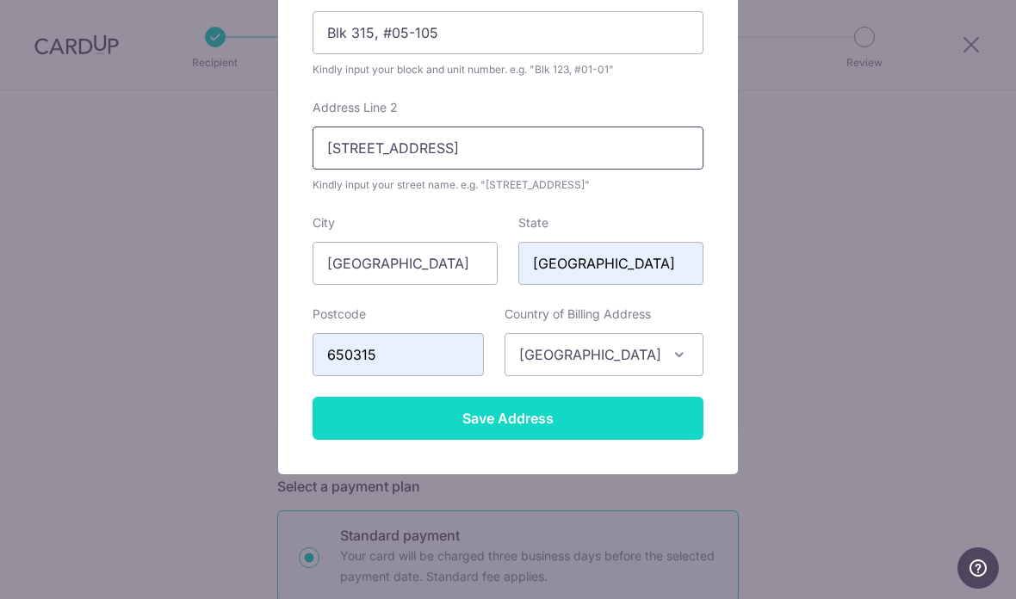
type input "Bukit Batok Street 32"
click at [586, 416] on input "Save Address" at bounding box center [507, 418] width 391 height 43
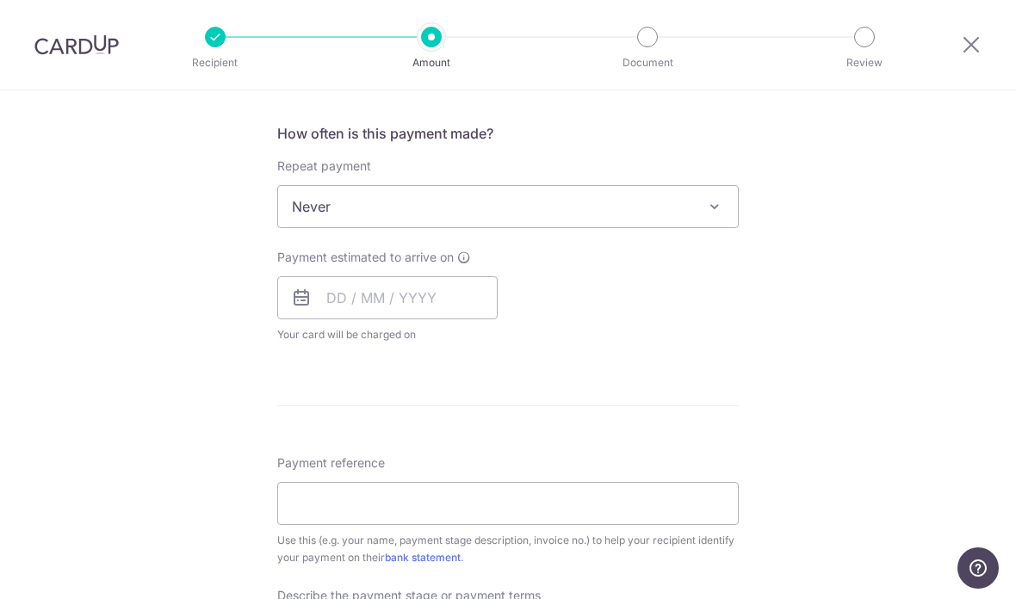
scroll to position [1113, 0]
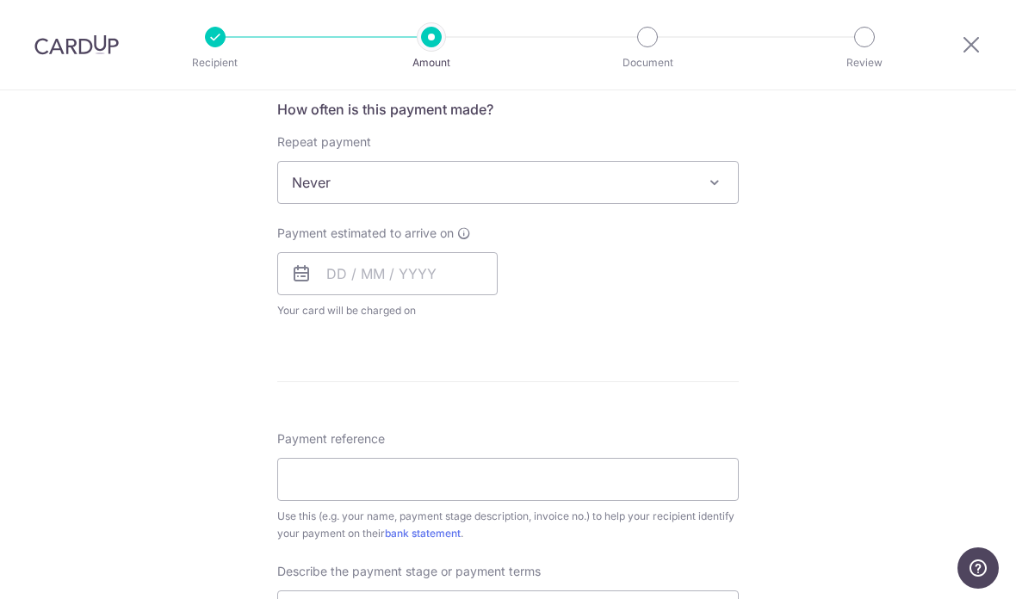
click at [464, 240] on icon at bounding box center [464, 233] width 14 height 14
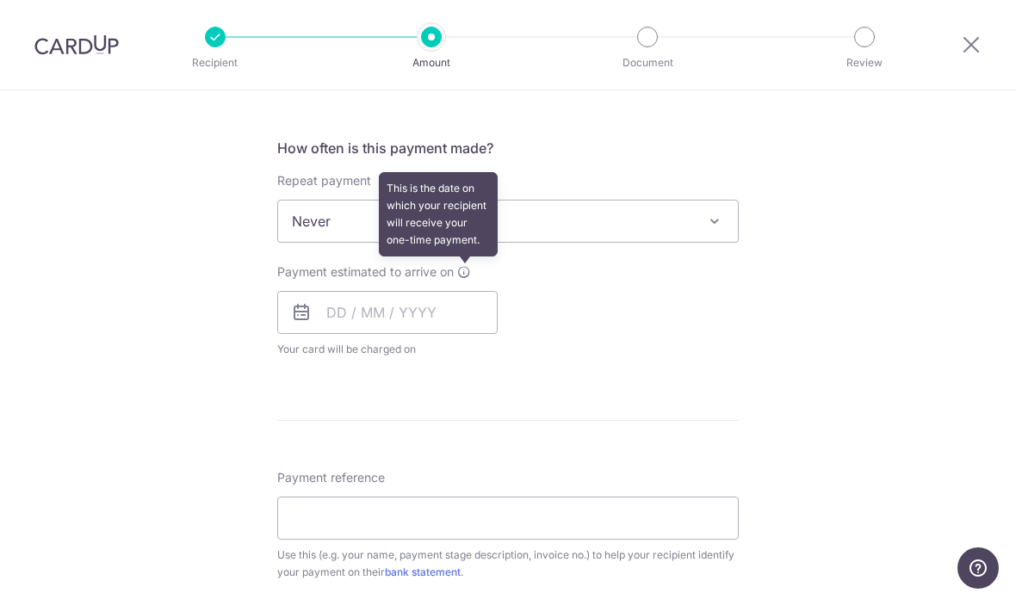
scroll to position [1120, 0]
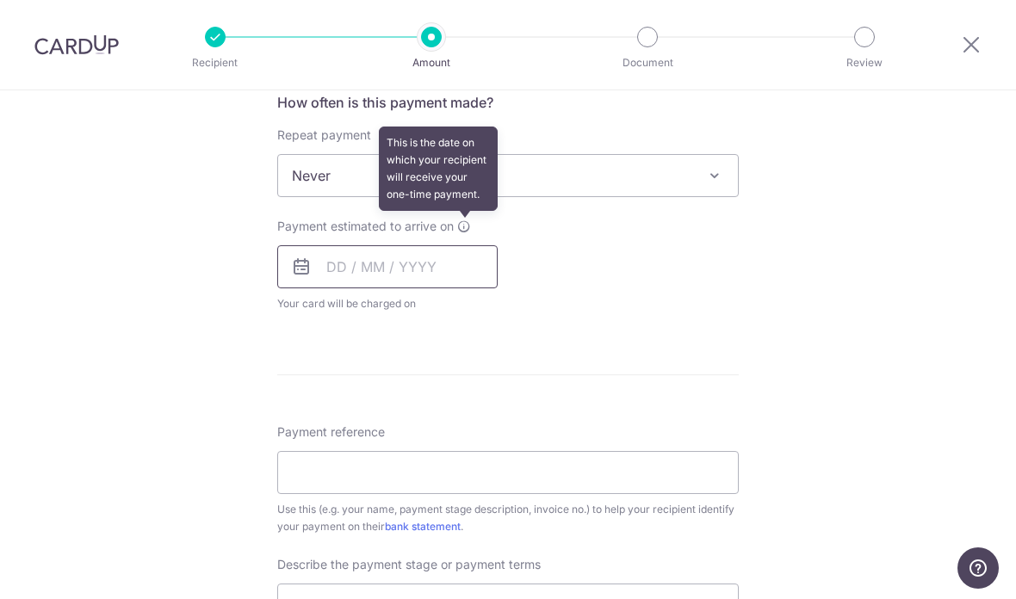
click at [332, 280] on input "text" at bounding box center [387, 266] width 220 height 43
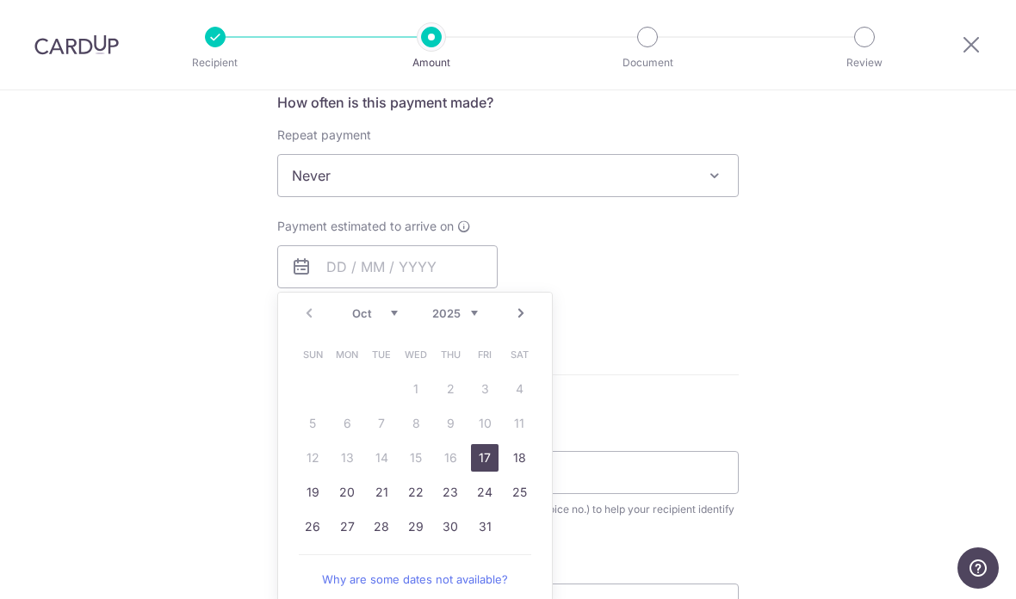
click at [488, 463] on link "17" at bounding box center [485, 458] width 28 height 28
type input "17/10/2025"
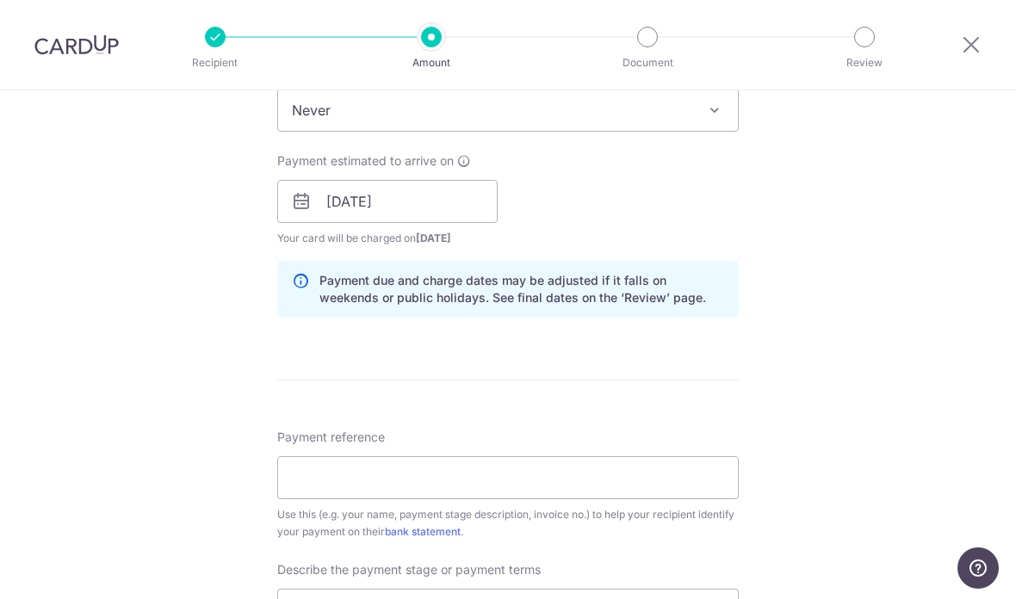
scroll to position [1194, 0]
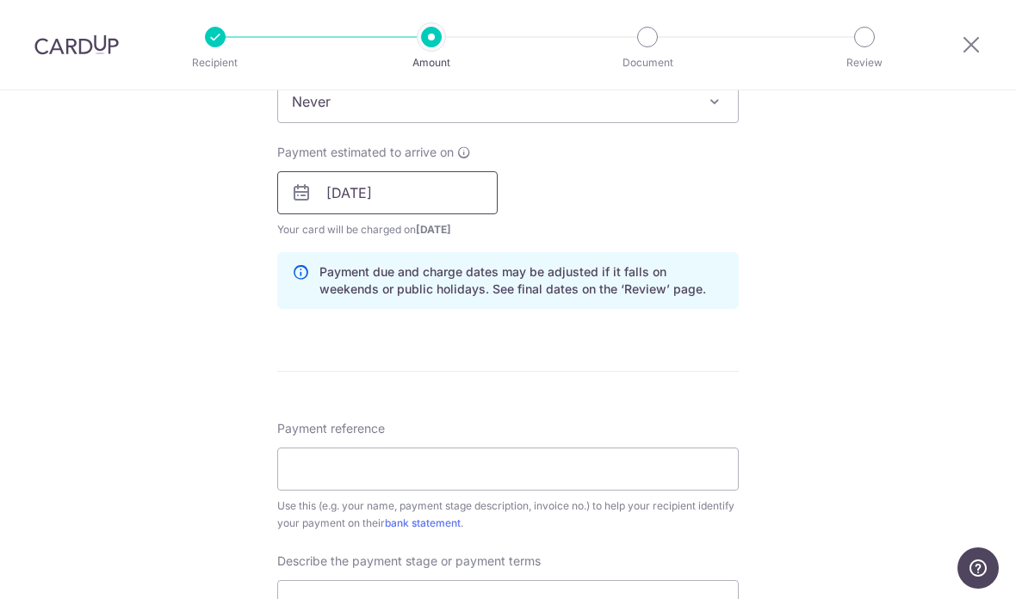
click at [324, 188] on input "17/10/2025" at bounding box center [387, 192] width 220 height 43
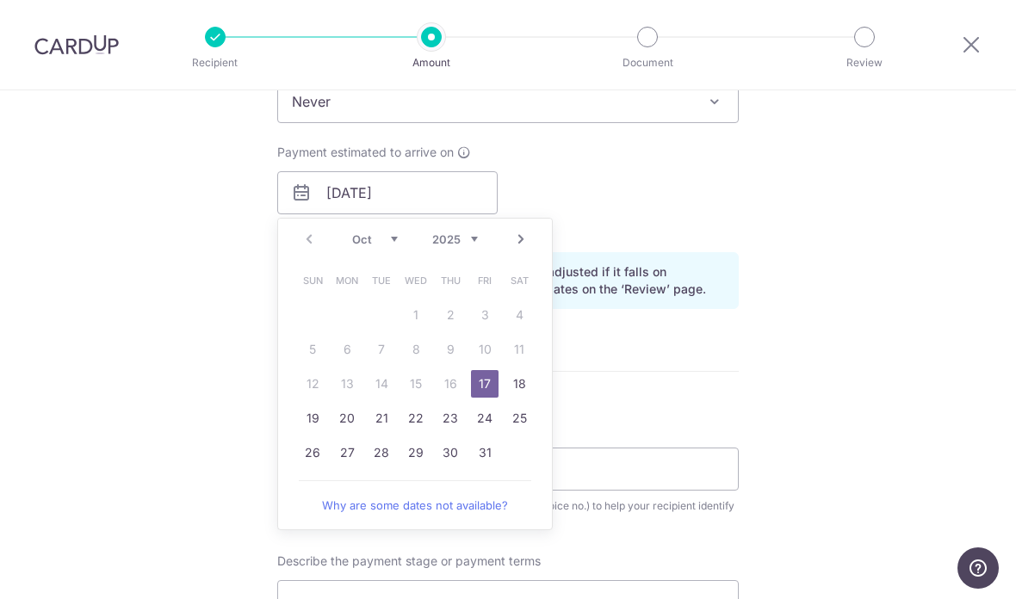
click at [491, 396] on link "17" at bounding box center [485, 384] width 28 height 28
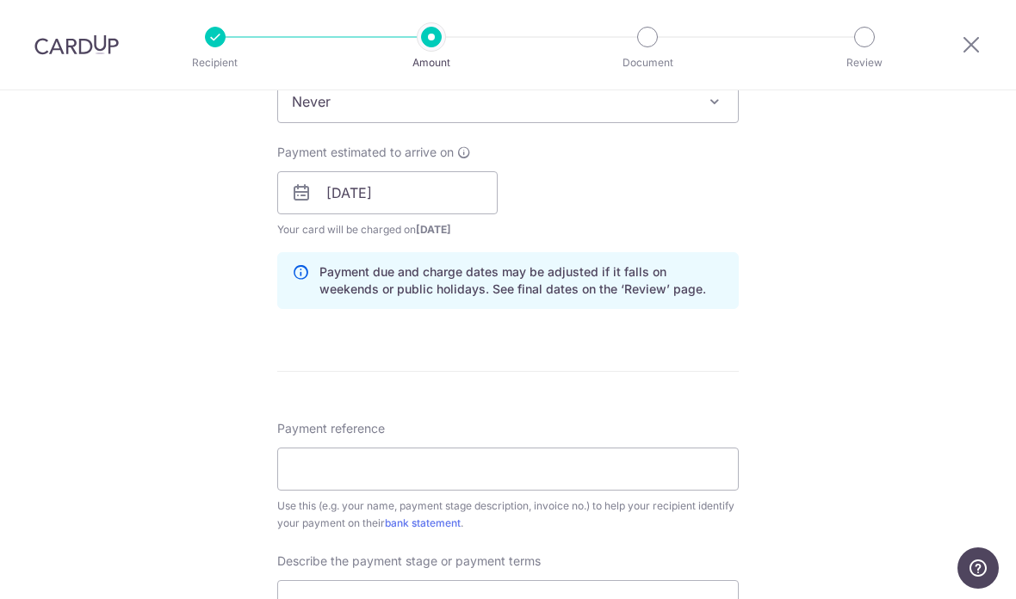
click at [701, 187] on div "Payment estimated to arrive on 17/10/2025 Prev Next Oct Nov Dec 2025 2026 2027 …" at bounding box center [508, 191] width 482 height 95
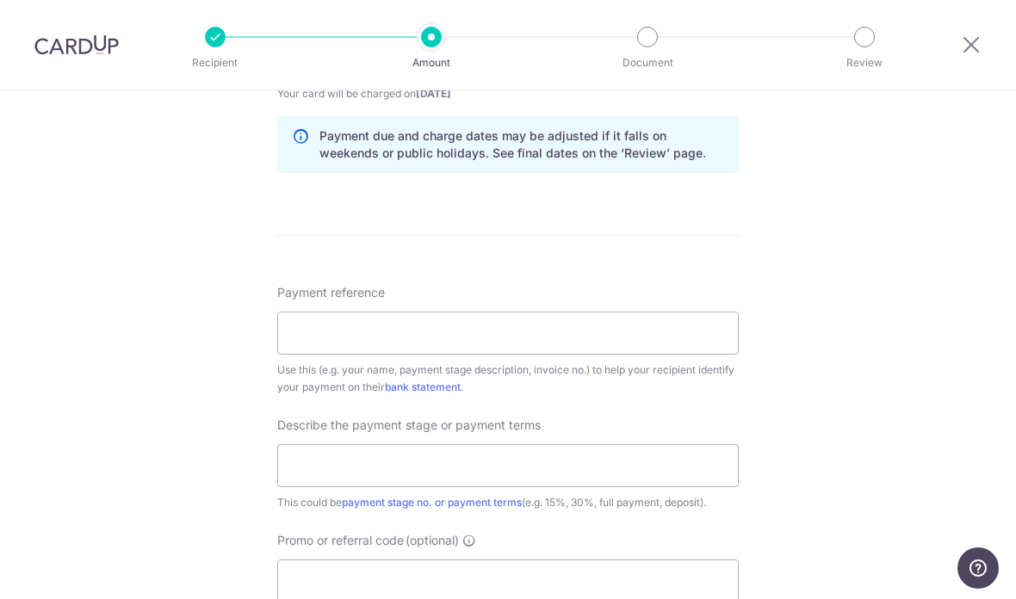
scroll to position [1331, 0]
click at [643, 337] on input "Payment reference" at bounding box center [507, 332] width 461 height 43
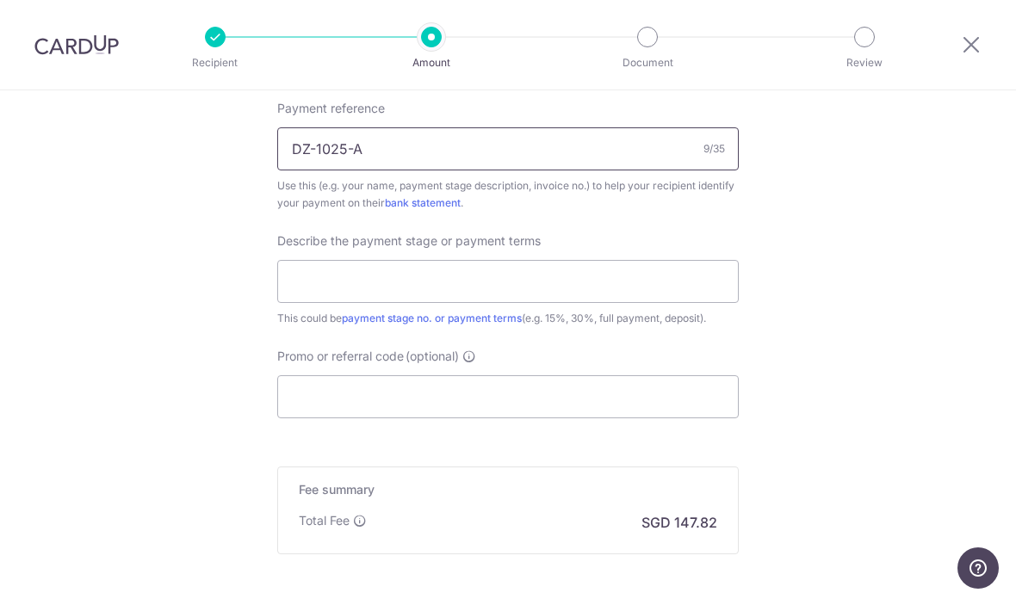
scroll to position [1516, 0]
type input "DZ-1025-A"
click at [686, 300] on input "text" at bounding box center [507, 279] width 461 height 43
type input "10% CONFIRMATION DEPOSIT"
click at [644, 417] on input "Promo or referral code (optional)" at bounding box center [507, 395] width 461 height 43
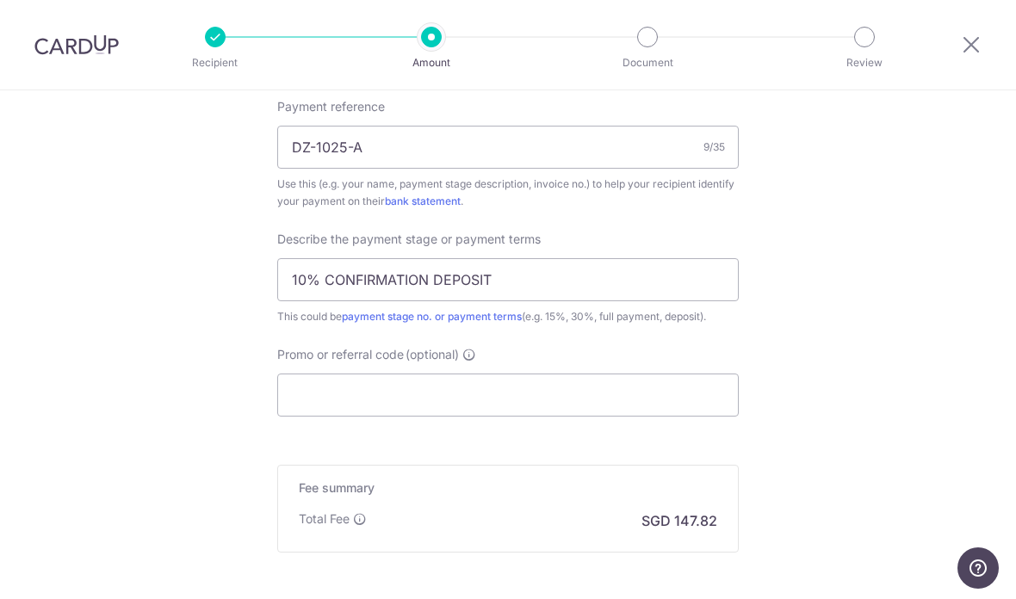
click at [652, 370] on div "Promo or referral code (optional) The discounted fee will be shown on the revie…" at bounding box center [507, 381] width 461 height 71
click at [675, 386] on input "Promo or referral code (optional)" at bounding box center [507, 395] width 461 height 43
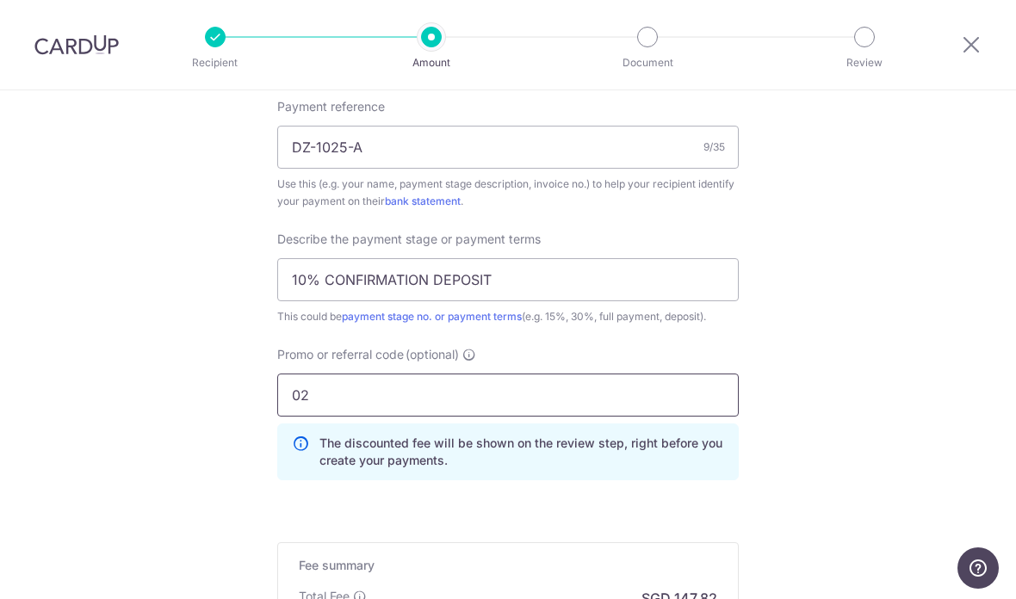
type input "0"
type input "OFF225"
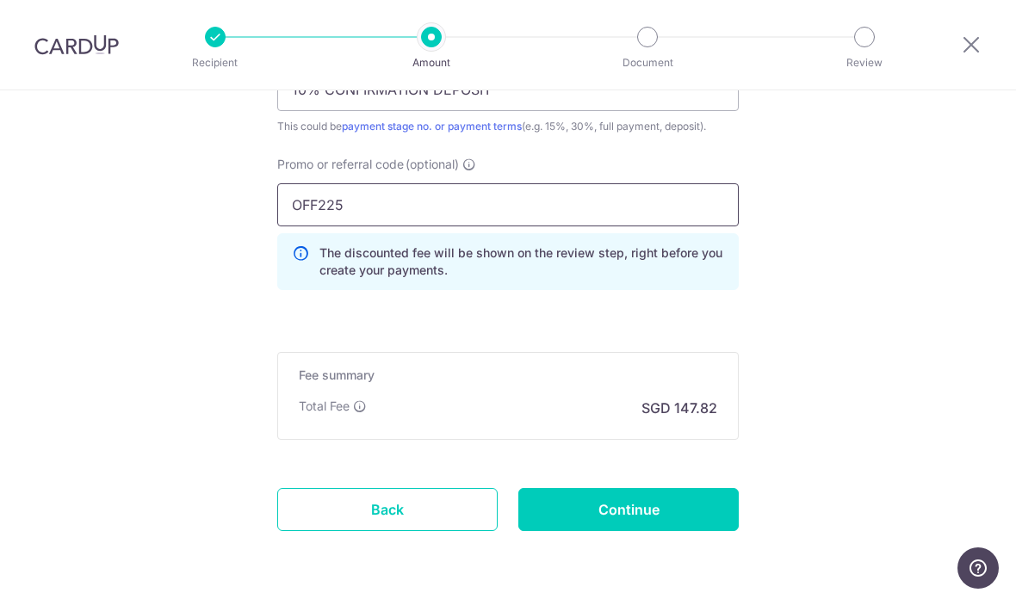
scroll to position [1705, 0]
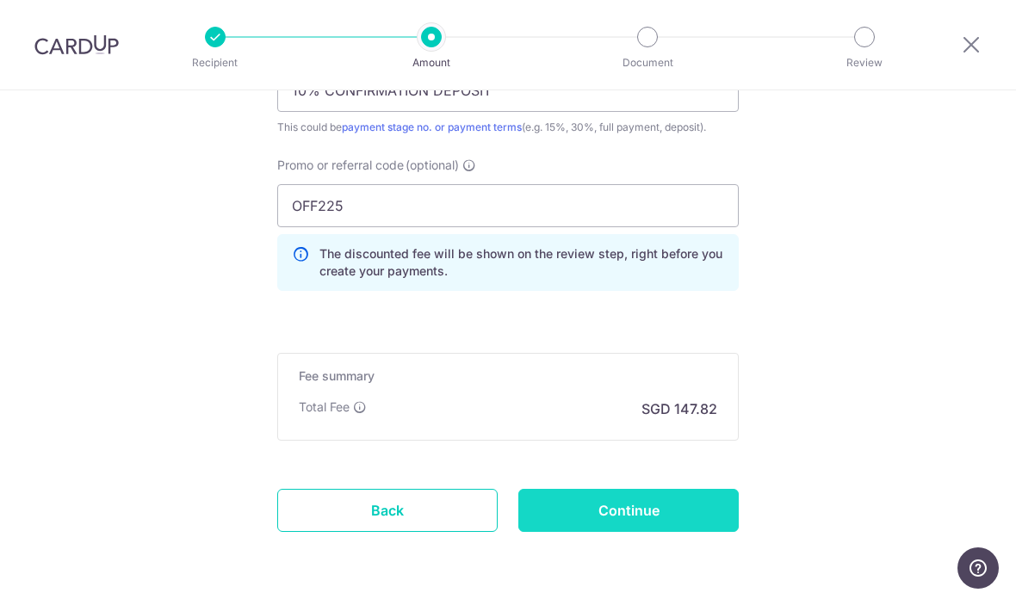
click at [680, 499] on input "Continue" at bounding box center [628, 510] width 220 height 43
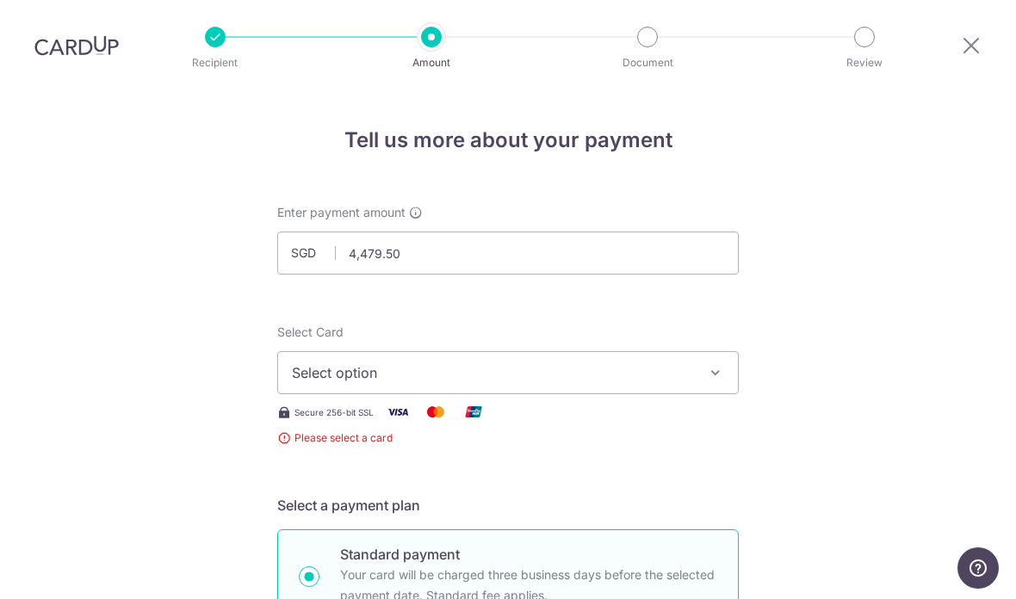
click at [650, 351] on button "Select option" at bounding box center [507, 372] width 461 height 43
click at [611, 412] on span "Add credit card" at bounding box center [523, 420] width 401 height 17
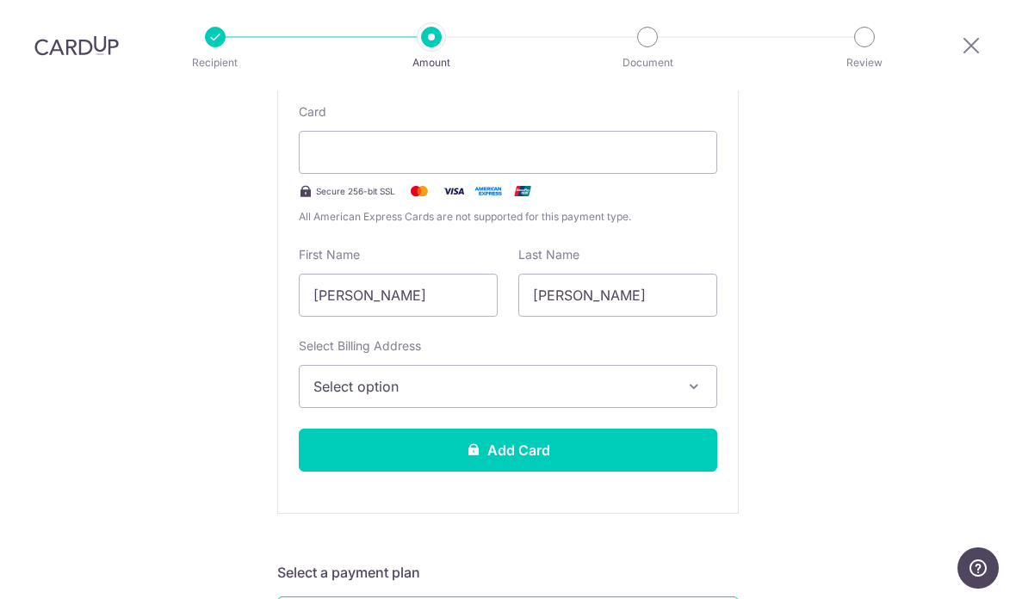
scroll to position [374, 0]
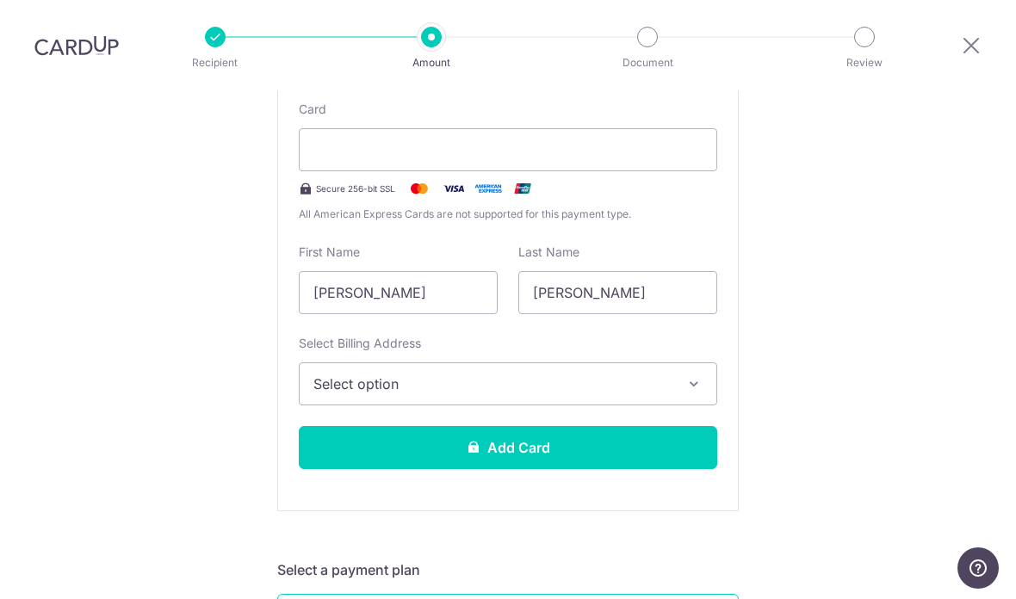
click at [658, 374] on span "Select option" at bounding box center [492, 384] width 358 height 21
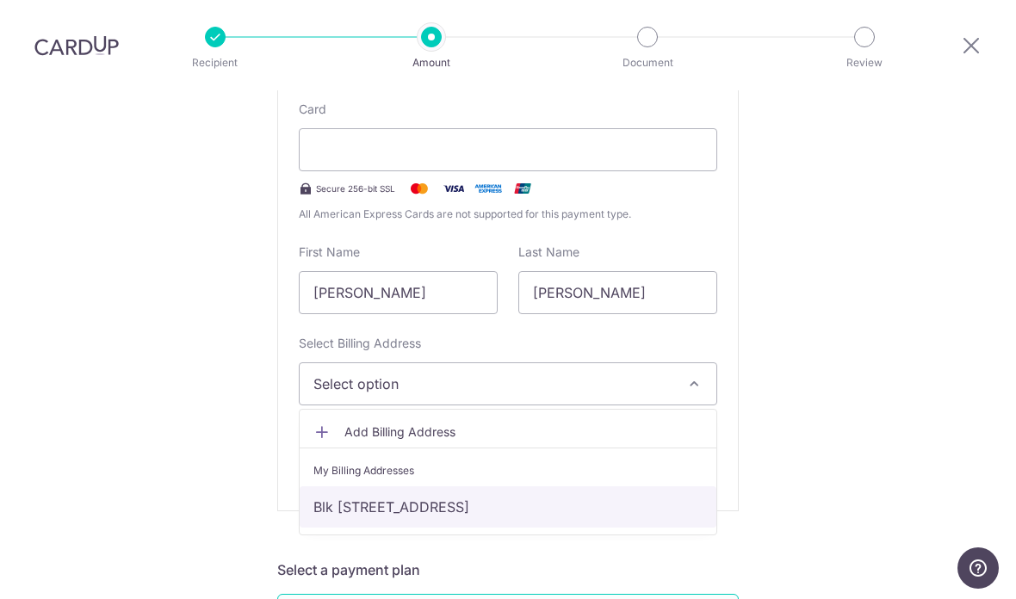
click at [568, 486] on link "Blk [STREET_ADDRESS]" at bounding box center [508, 506] width 417 height 41
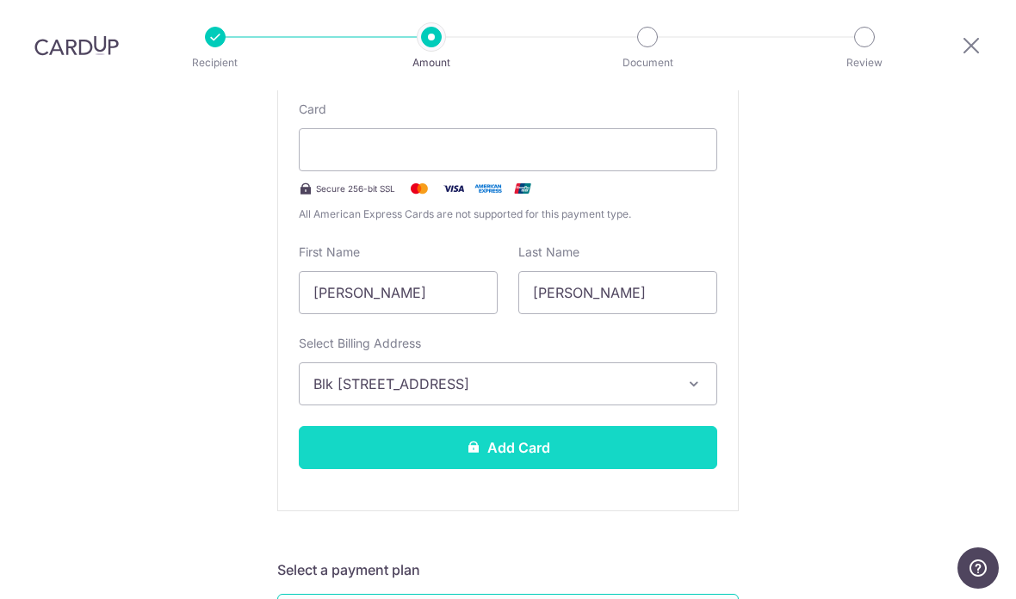
click at [604, 426] on button "Add Card" at bounding box center [508, 447] width 418 height 43
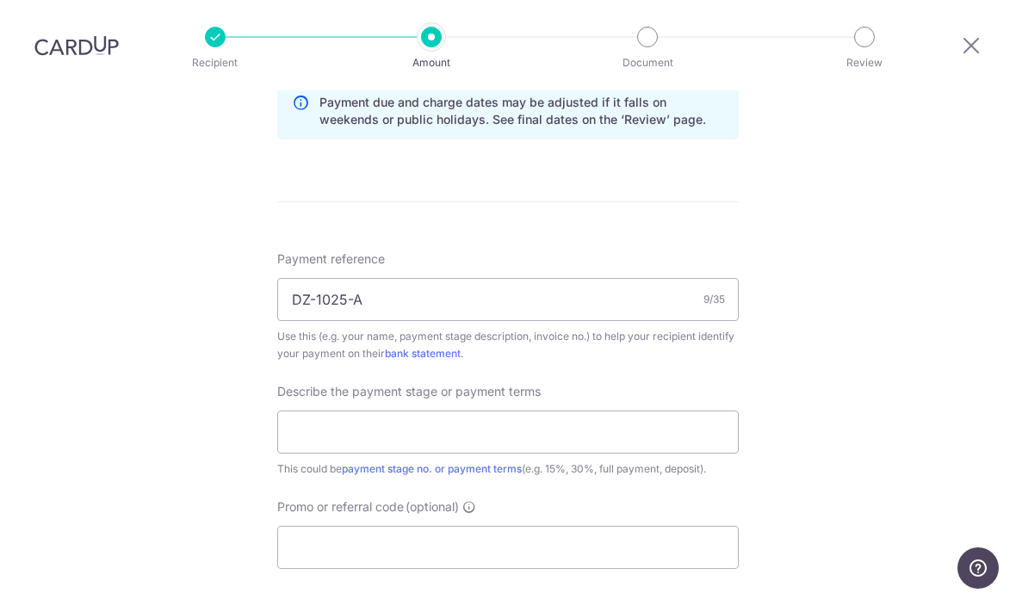
scroll to position [918, 0]
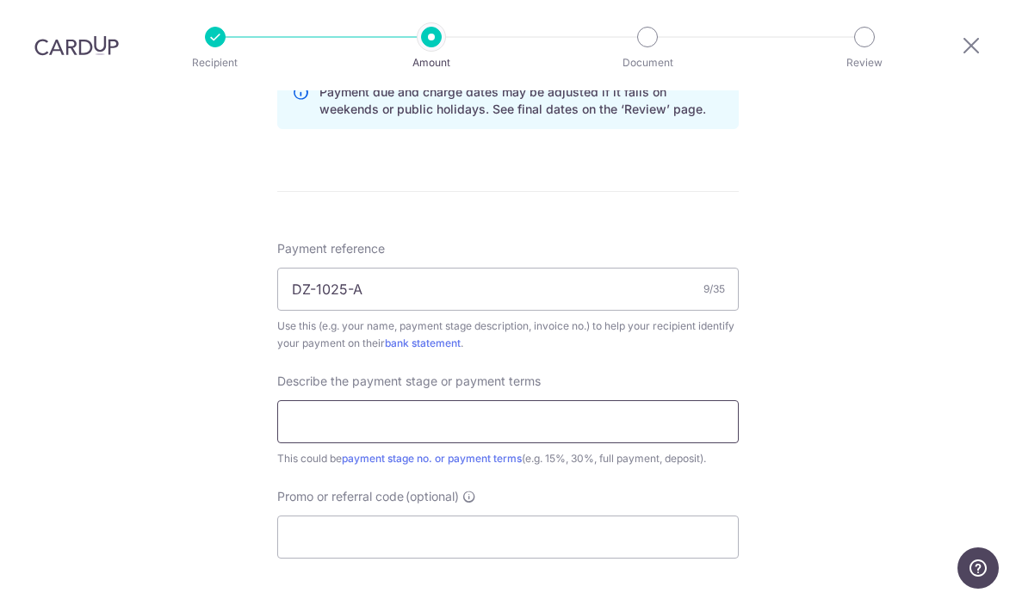
click at [703, 400] on input "text" at bounding box center [507, 421] width 461 height 43
type input "10% CONFIRMATION DEPOSIT"
click at [678, 516] on input "Promo or referral code (optional)" at bounding box center [507, 537] width 461 height 43
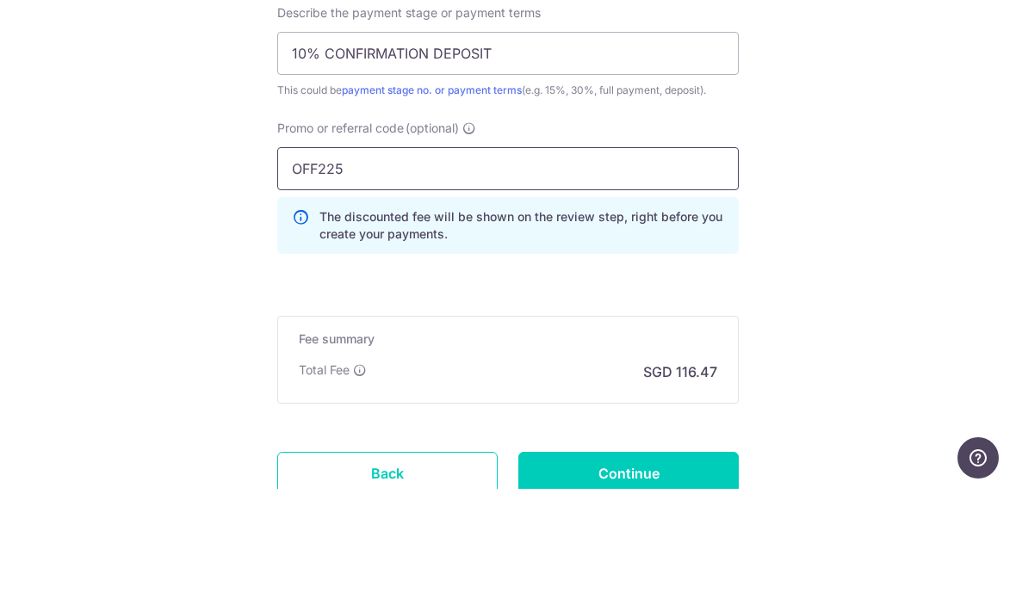
scroll to position [1195, 0]
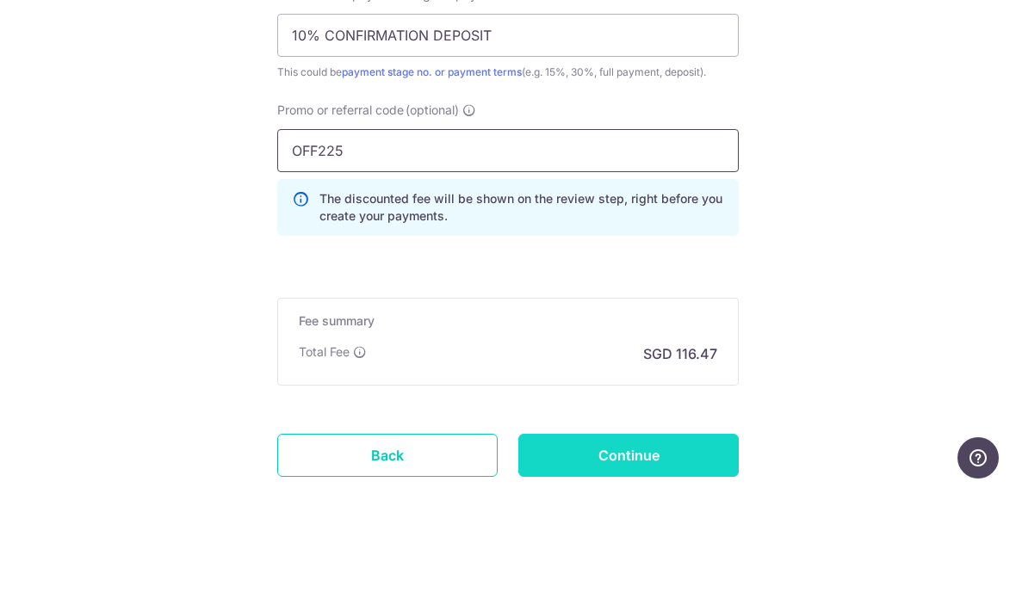
type input "OFF225"
click at [699, 544] on input "Continue" at bounding box center [628, 565] width 220 height 43
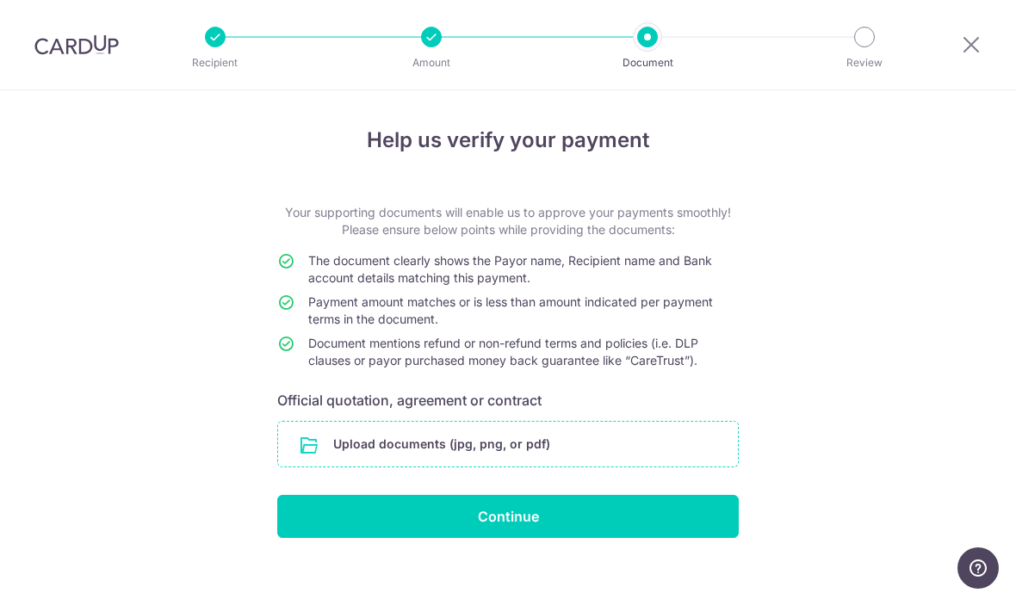
click at [709, 456] on input "file" at bounding box center [508, 444] width 460 height 45
click at [636, 448] on input "file" at bounding box center [508, 444] width 460 height 45
click at [722, 464] on input "file" at bounding box center [508, 444] width 460 height 45
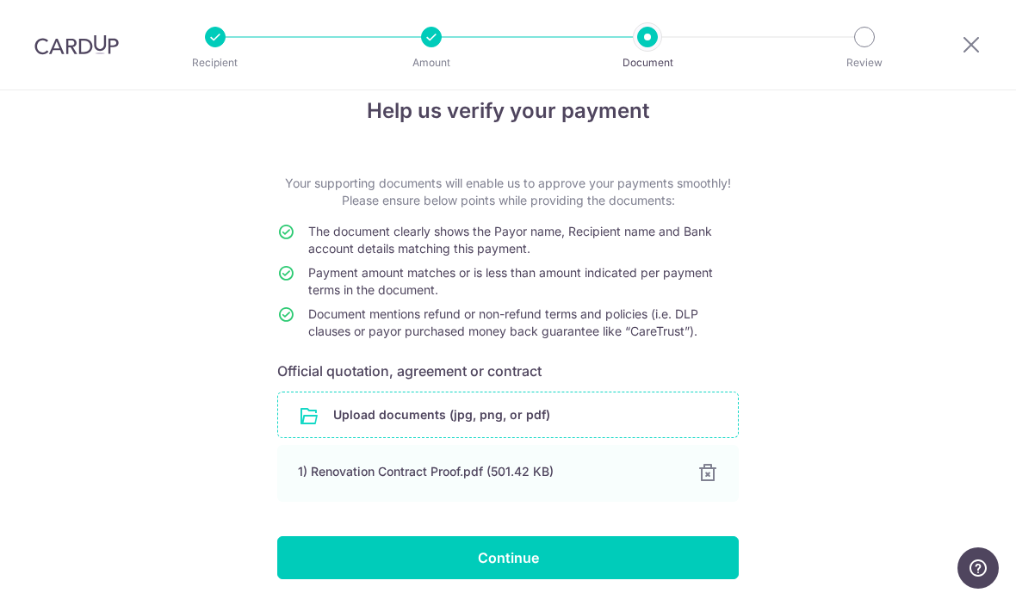
scroll to position [28, 0]
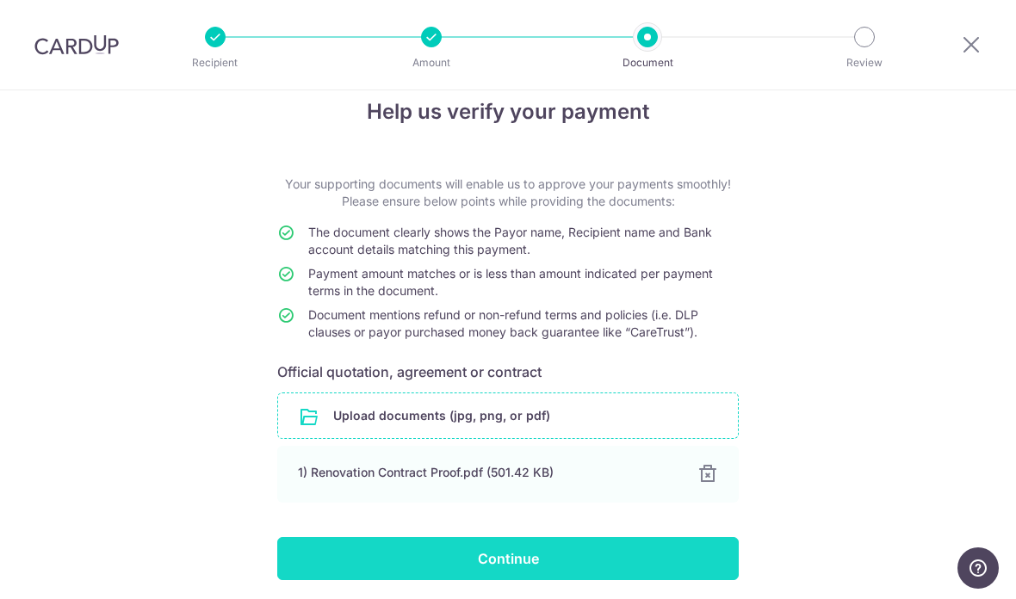
click at [706, 556] on input "Continue" at bounding box center [507, 558] width 461 height 43
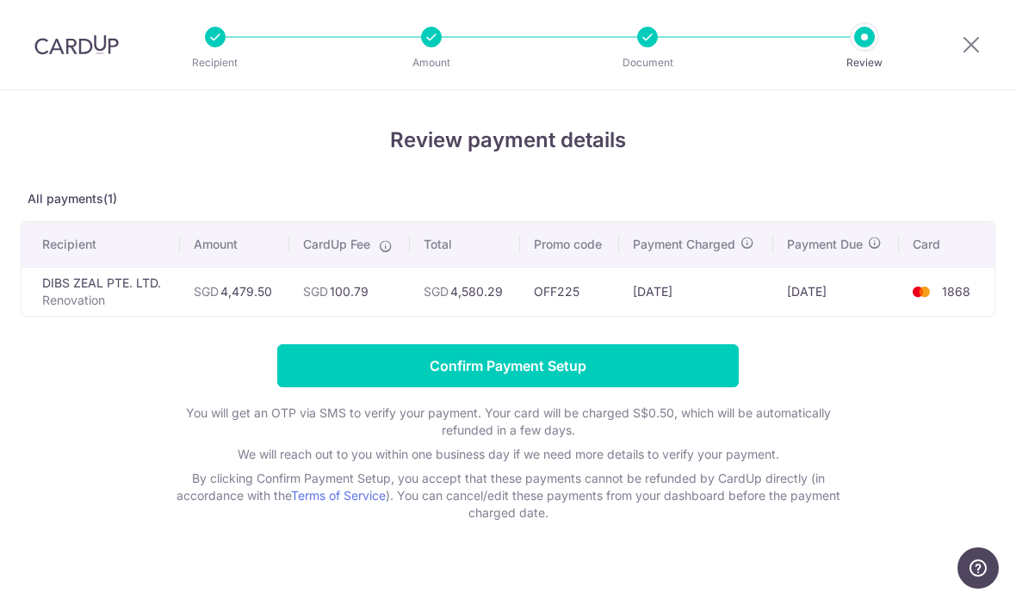
click at [754, 250] on icon at bounding box center [747, 243] width 14 height 14
click at [868, 184] on div "Review payment details All payments(1) Recipient Amount CardUp Fee Total Promo …" at bounding box center [508, 323] width 974 height 397
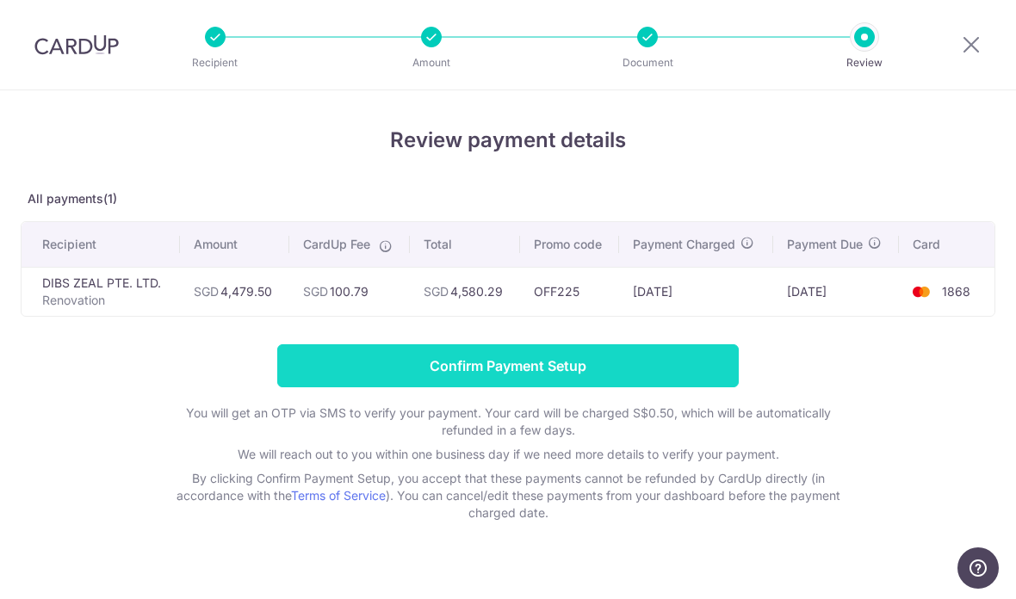
click at [691, 368] on input "Confirm Payment Setup" at bounding box center [507, 365] width 461 height 43
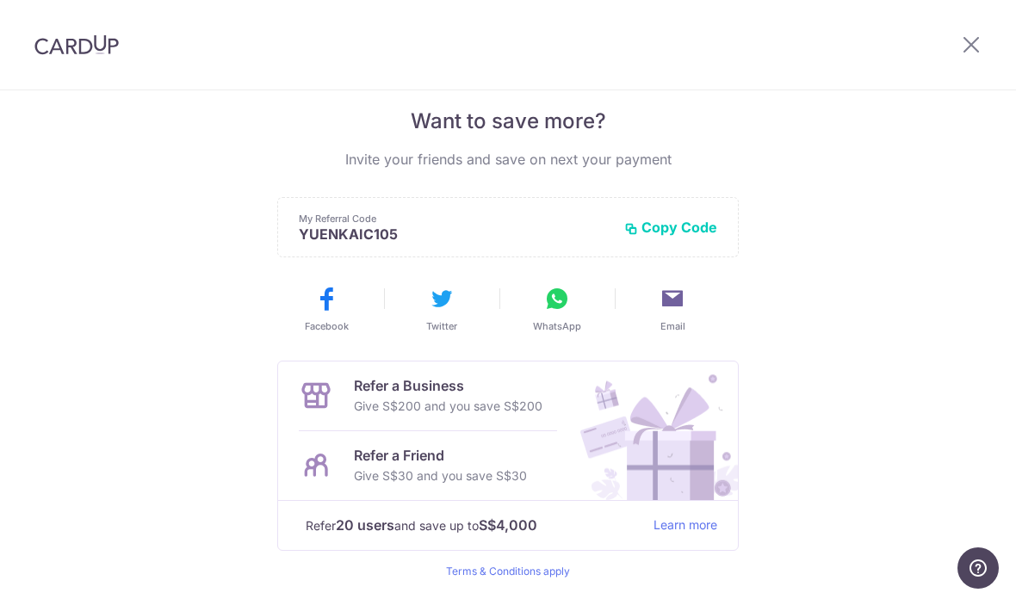
scroll to position [349, 0]
click at [701, 232] on button "Copy Code" at bounding box center [670, 227] width 93 height 17
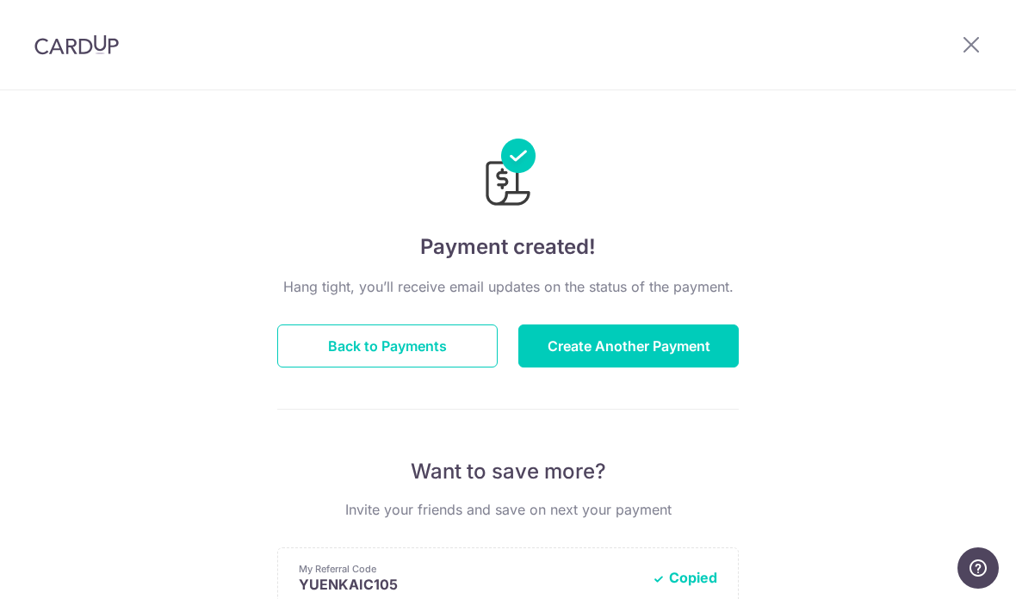
scroll to position [0, 0]
click at [460, 343] on button "Back to Payments" at bounding box center [387, 345] width 220 height 43
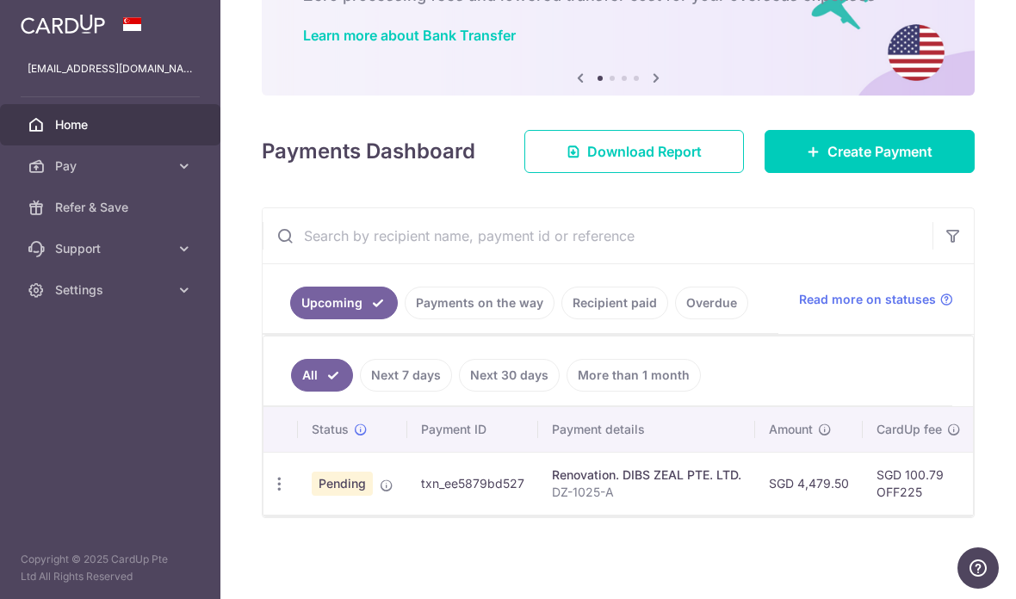
scroll to position [126, 0]
click at [405, 319] on link "Payments on the way" at bounding box center [480, 303] width 150 height 33
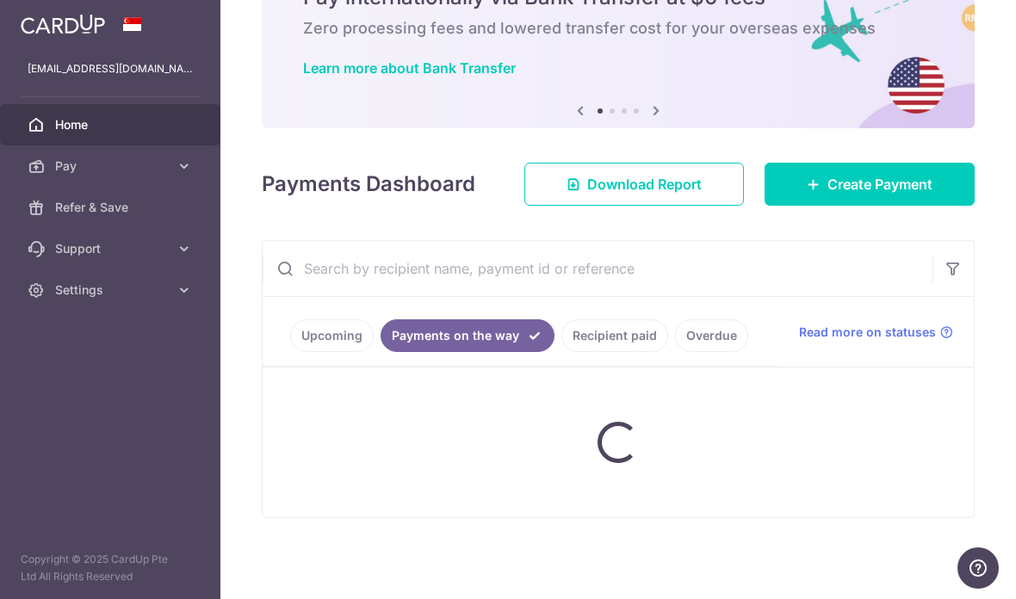
scroll to position [110, 0]
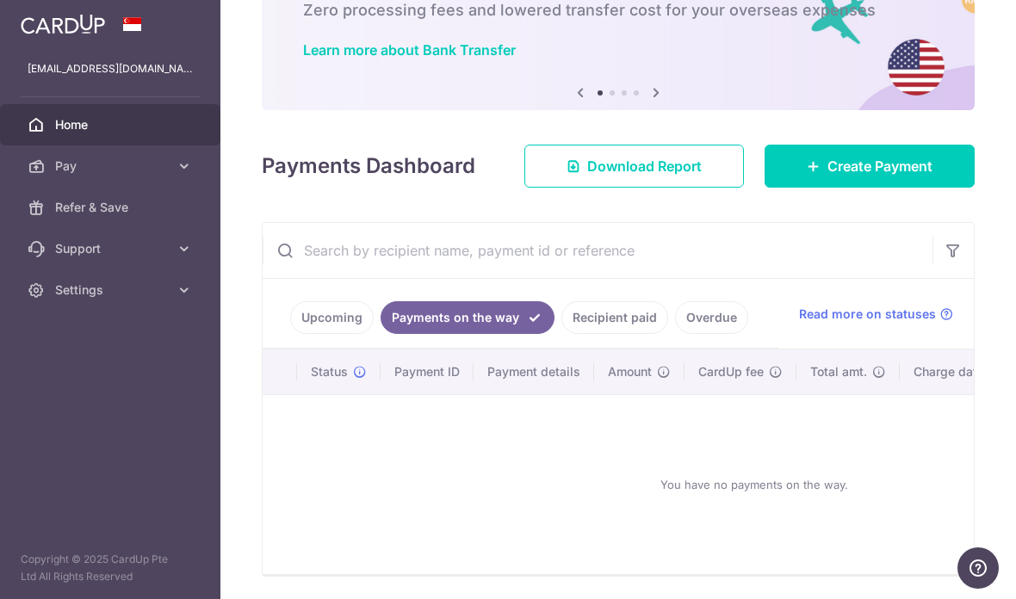
click at [290, 334] on link "Upcoming" at bounding box center [331, 317] width 83 height 33
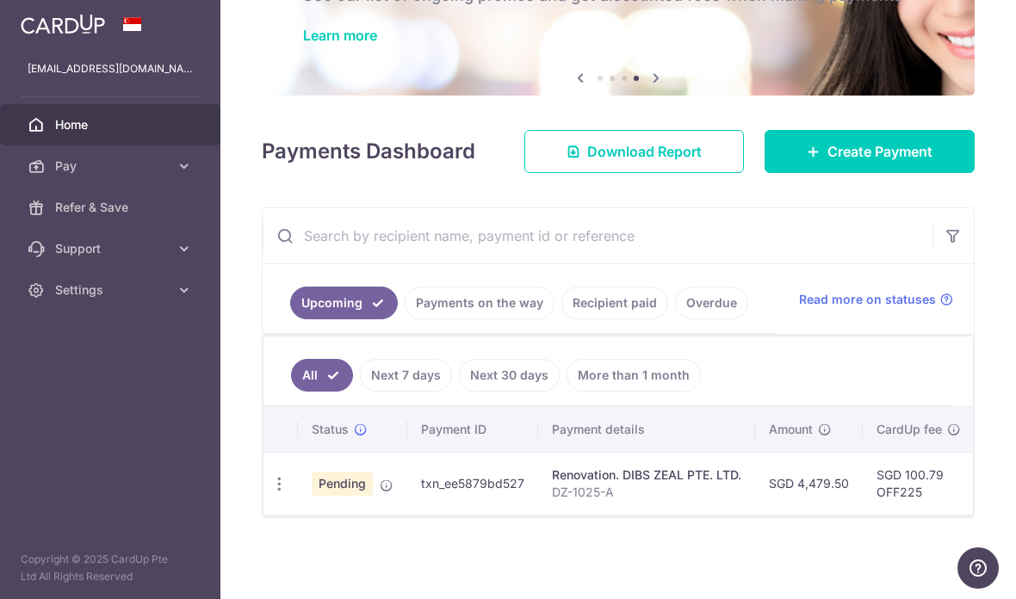
scroll to position [126, 0]
